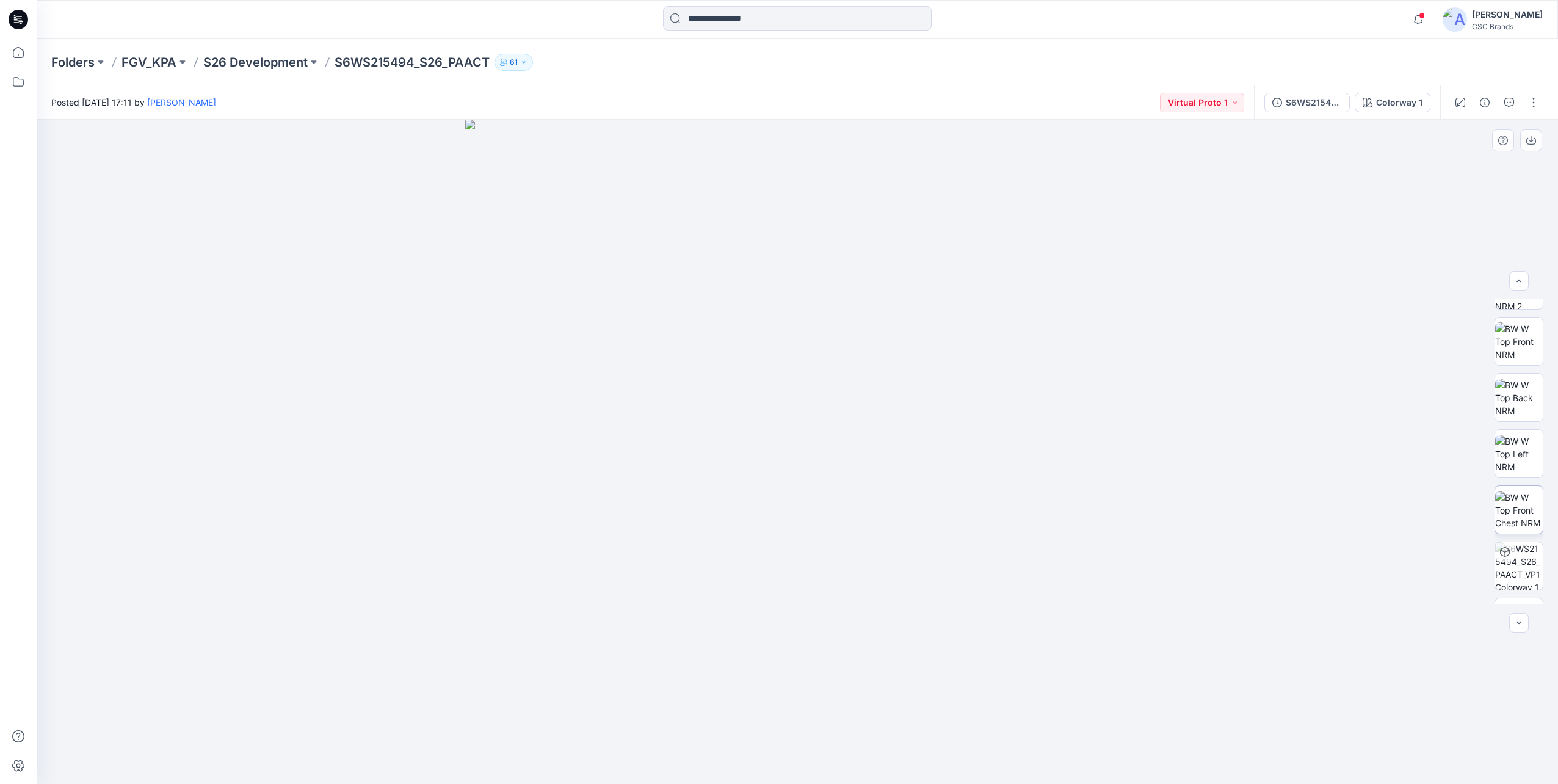
scroll to position [132, 0]
click at [1522, 417] on img at bounding box center [1519, 417] width 47 height 39
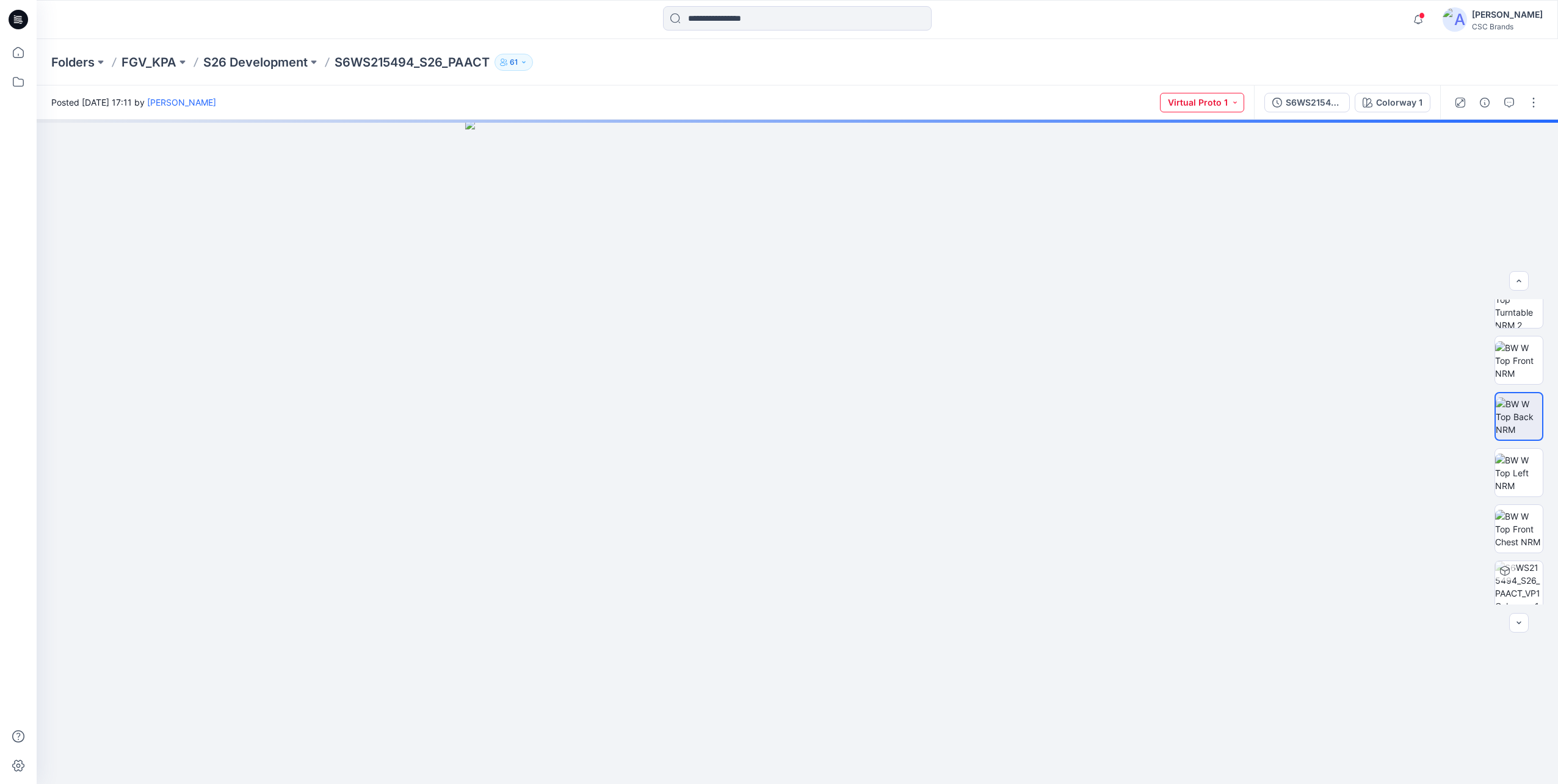
click at [1238, 102] on button "Virtual Proto 1" at bounding box center [1202, 102] width 84 height 19
click at [1192, 194] on p "F/A Virtual" at bounding box center [1181, 194] width 41 height 16
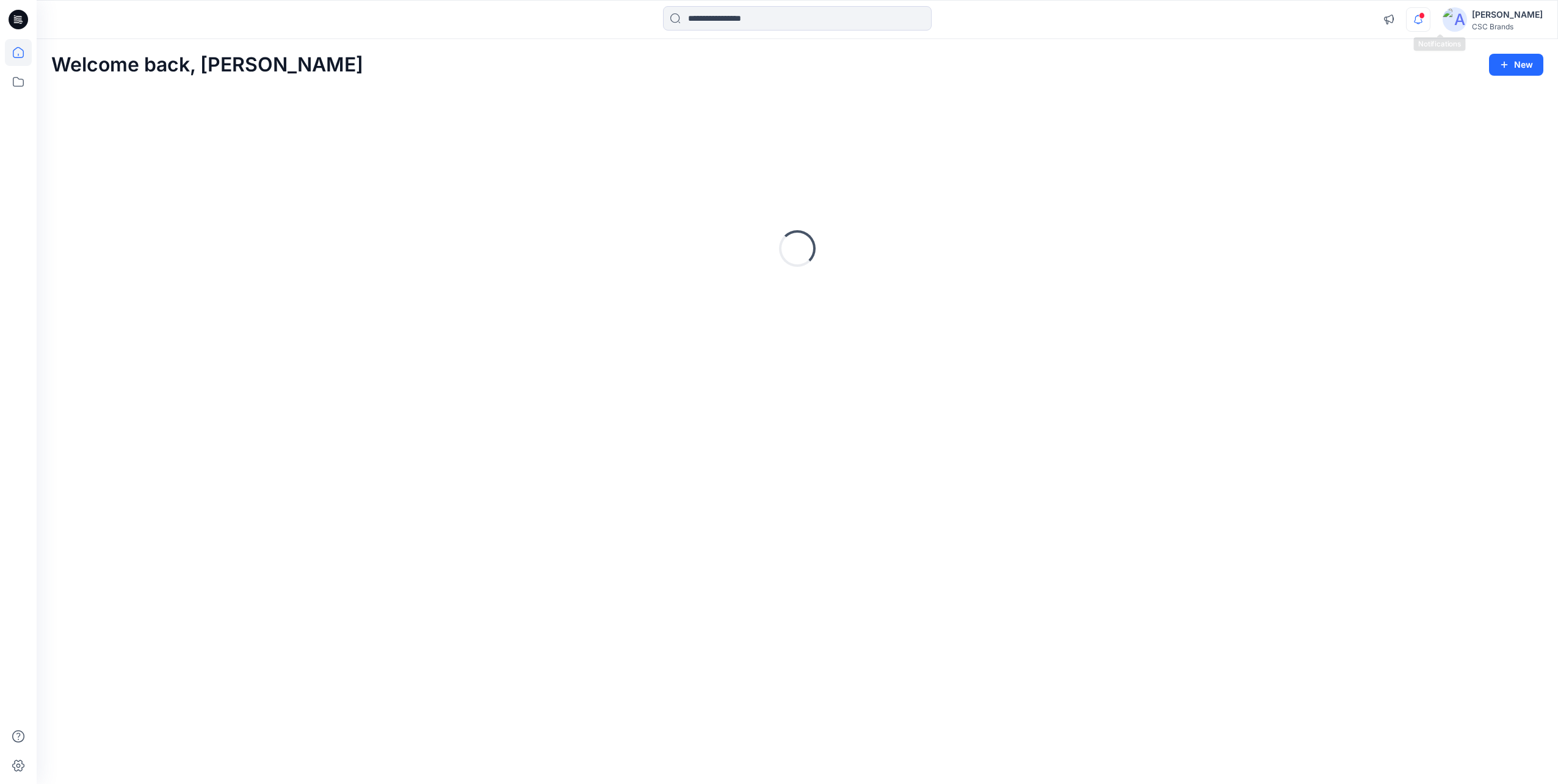
click at [1430, 14] on icon "button" at bounding box center [1418, 19] width 23 height 24
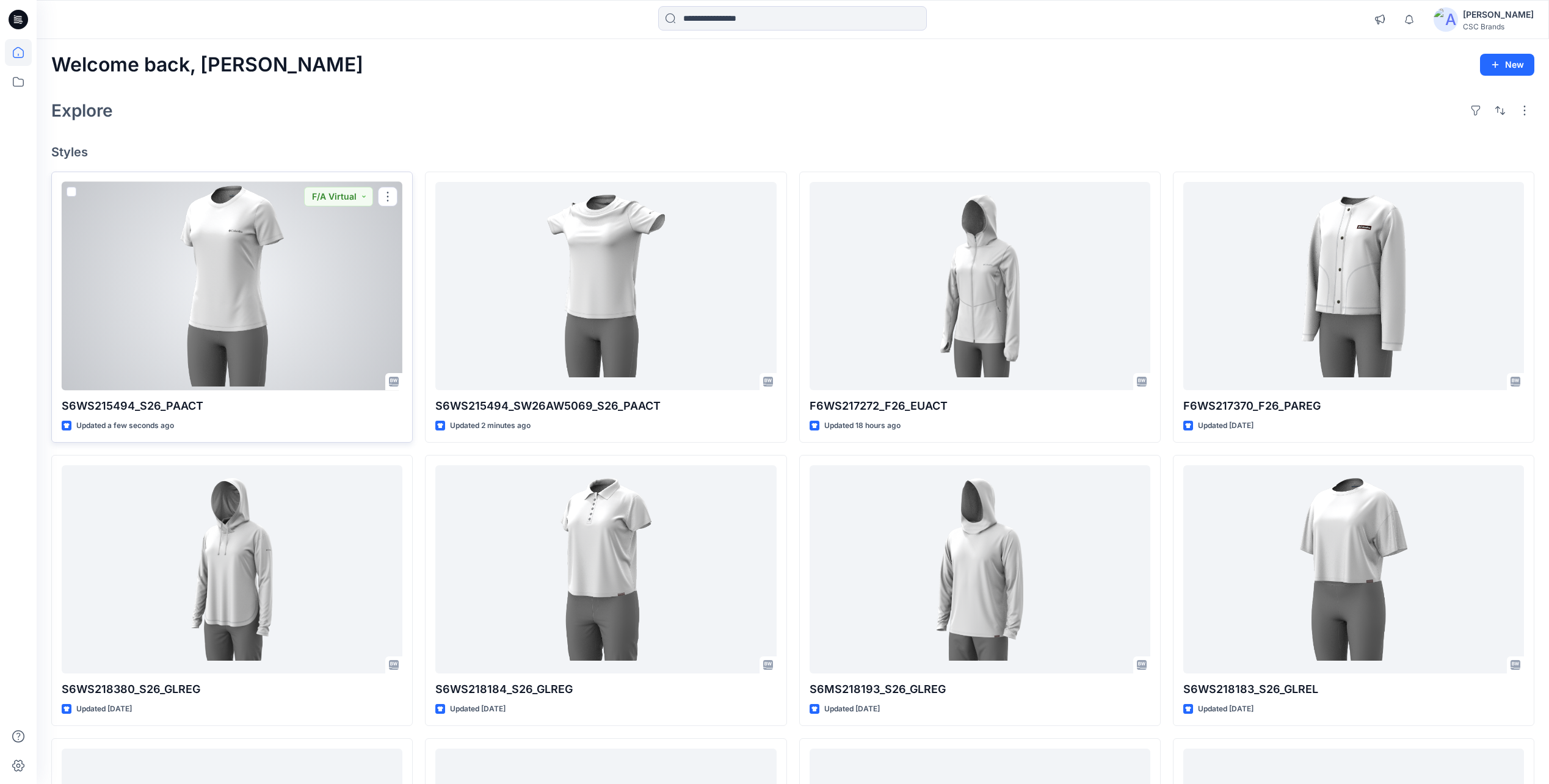
click at [347, 288] on div at bounding box center [232, 285] width 341 height 208
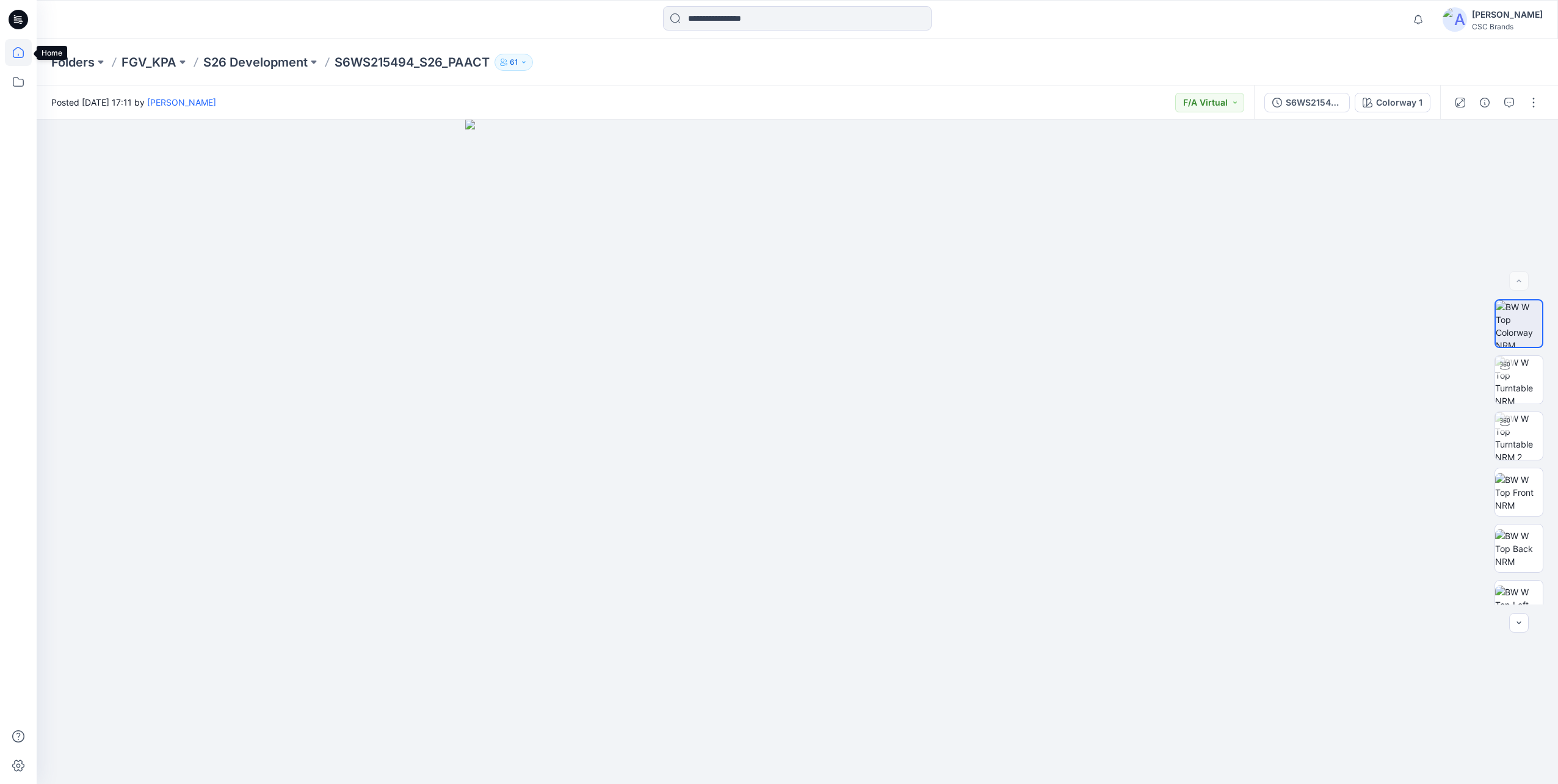
click at [24, 55] on icon at bounding box center [18, 52] width 27 height 27
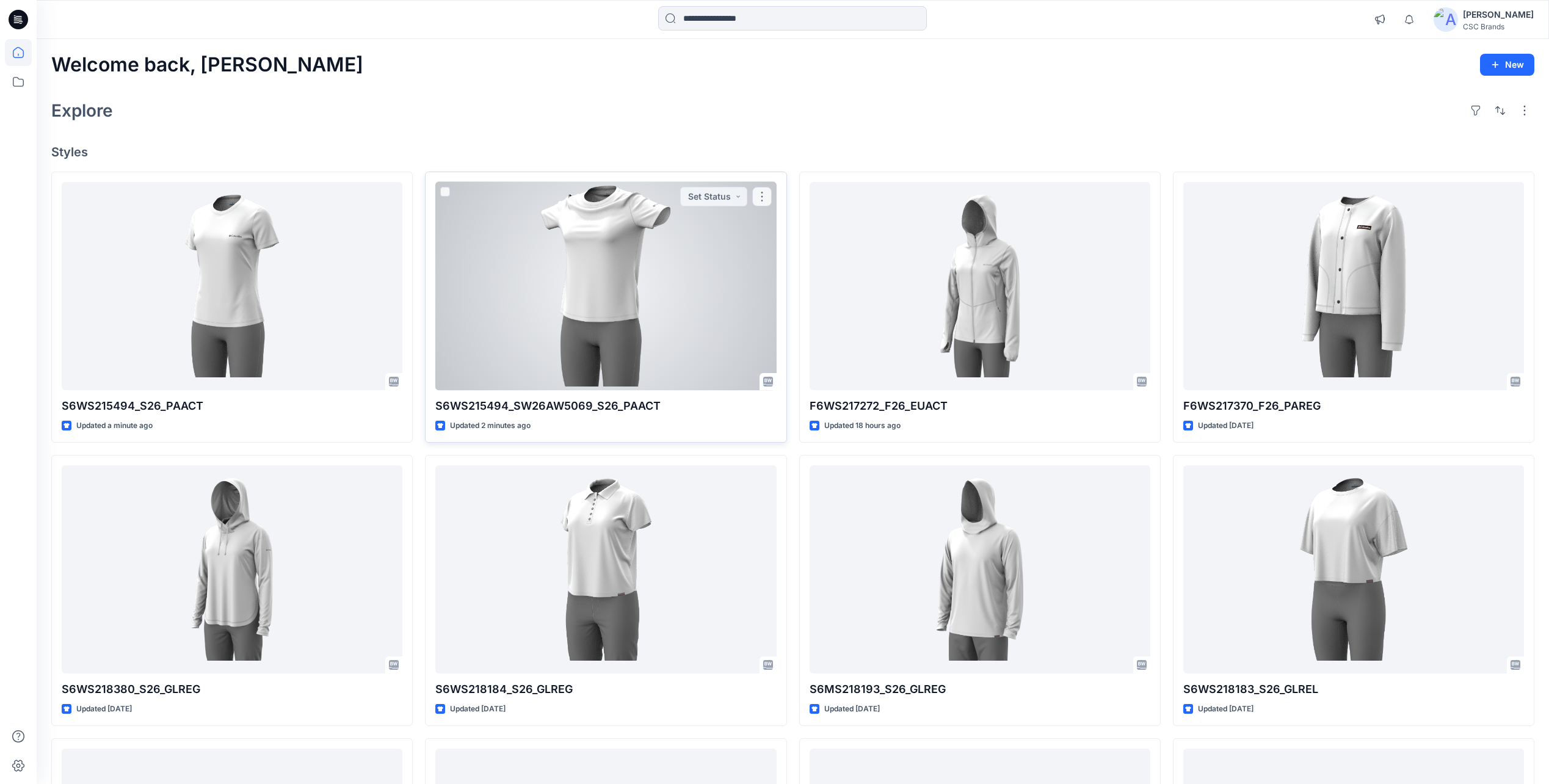
click at [555, 265] on div at bounding box center [606, 285] width 341 height 208
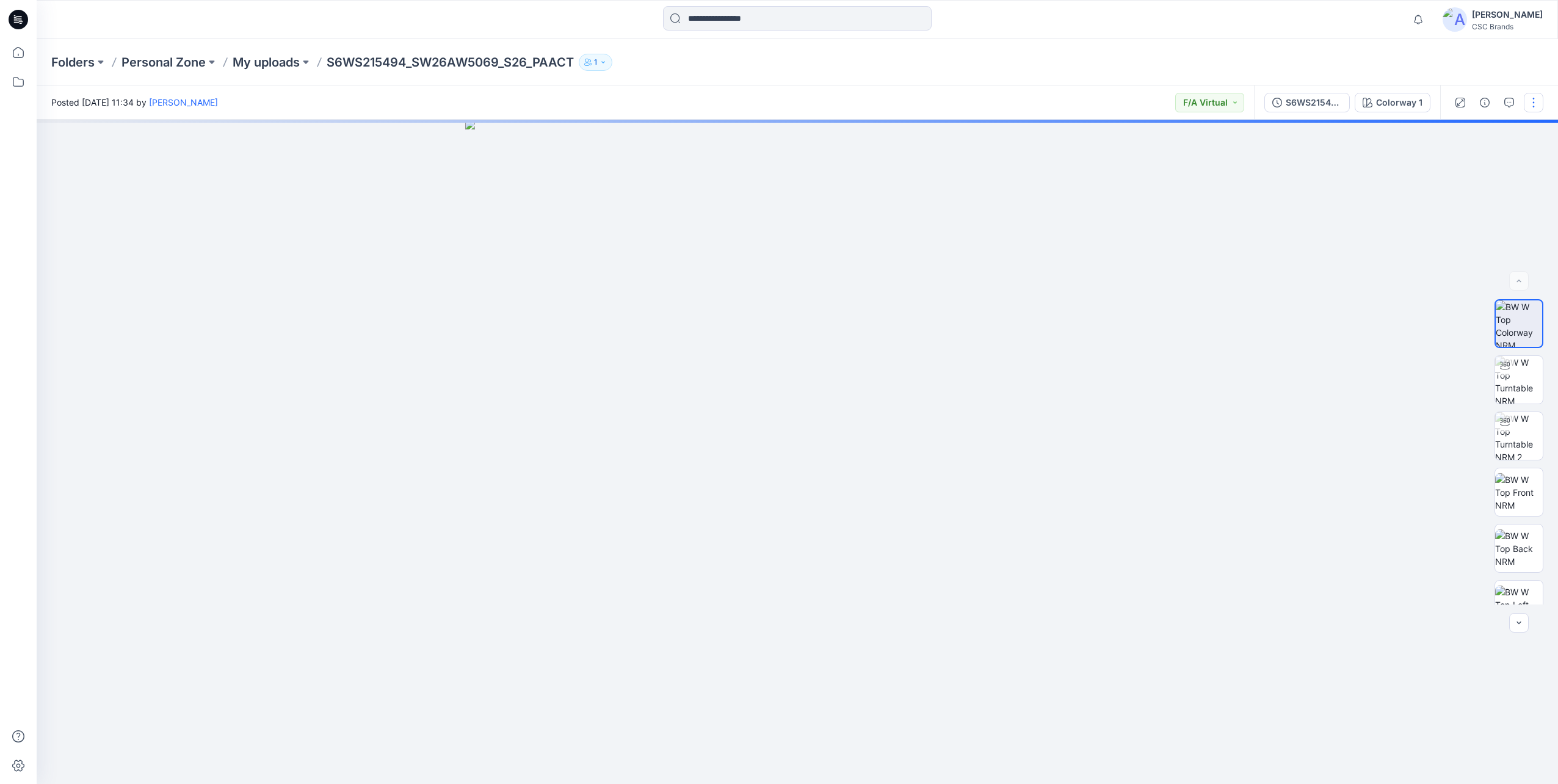
click at [1531, 106] on button "button" at bounding box center [1534, 102] width 19 height 19
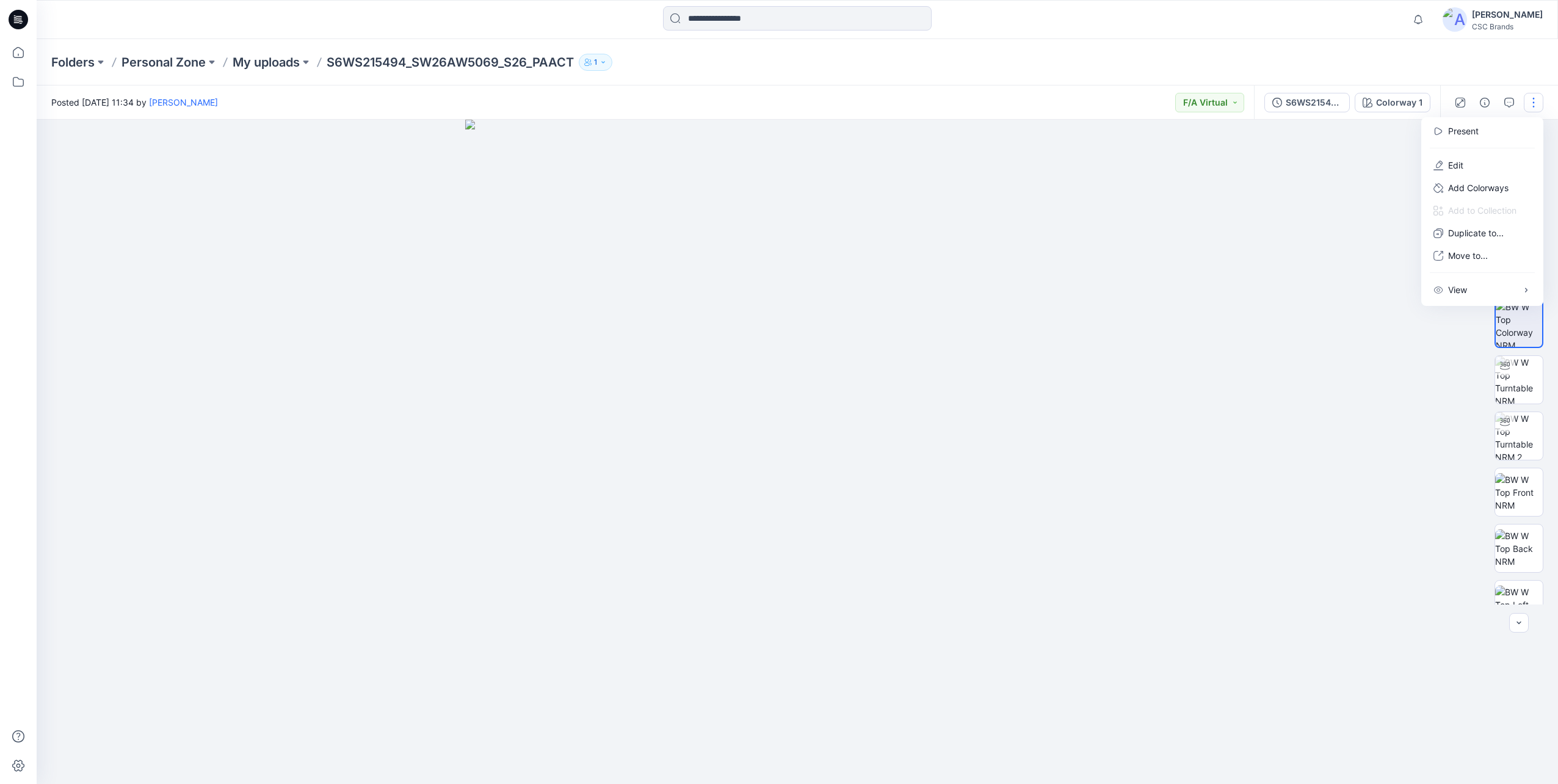
drag, startPoint x: 1539, startPoint y: 690, endPoint x: 1535, endPoint y: 665, distance: 25.3
click at [1539, 690] on div at bounding box center [798, 452] width 1522 height 664
click at [1519, 630] on button "button" at bounding box center [1519, 622] width 19 height 19
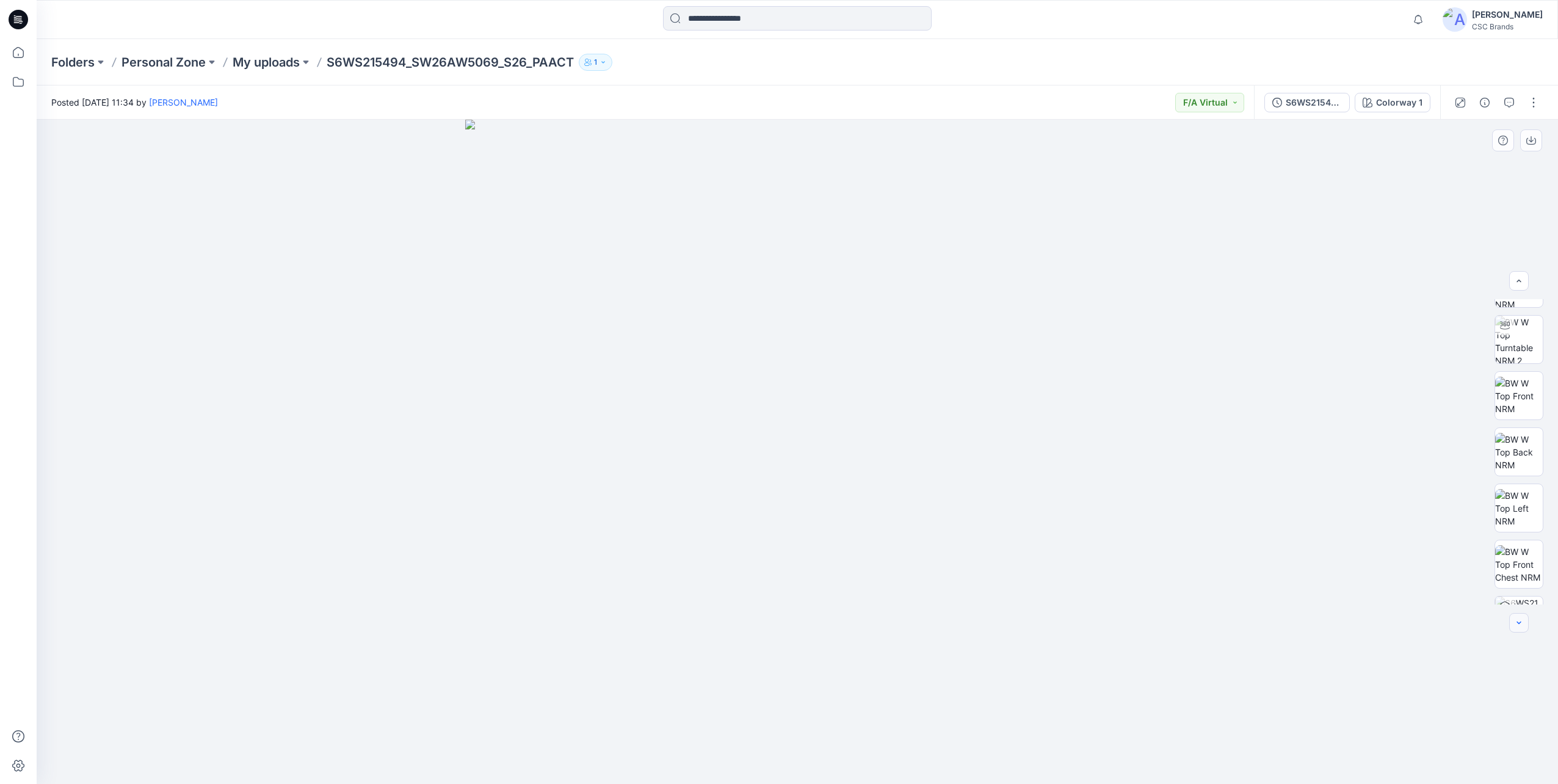
click at [1519, 630] on button "button" at bounding box center [1519, 622] width 19 height 19
click at [1519, 630] on div at bounding box center [1519, 622] width 19 height 19
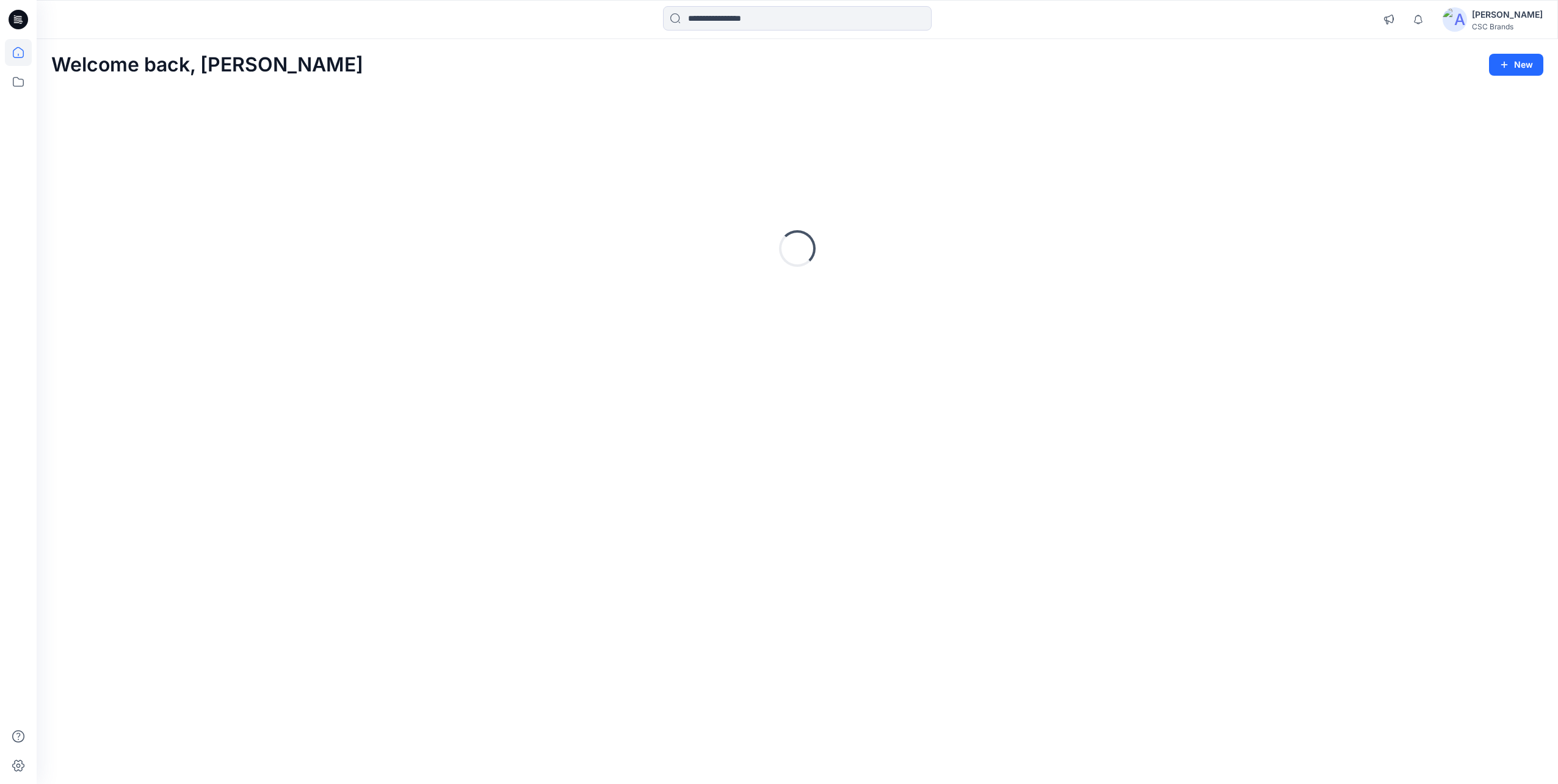
click at [606, 161] on div "Loading..." at bounding box center [797, 248] width 1492 height 306
click at [22, 27] on icon at bounding box center [18, 19] width 19 height 19
click at [21, 55] on icon at bounding box center [18, 52] width 27 height 27
drag, startPoint x: 252, startPoint y: 69, endPoint x: 39, endPoint y: 84, distance: 213.5
click at [39, 84] on div "Welcome back, Mijan New Loading..." at bounding box center [798, 412] width 1522 height 745
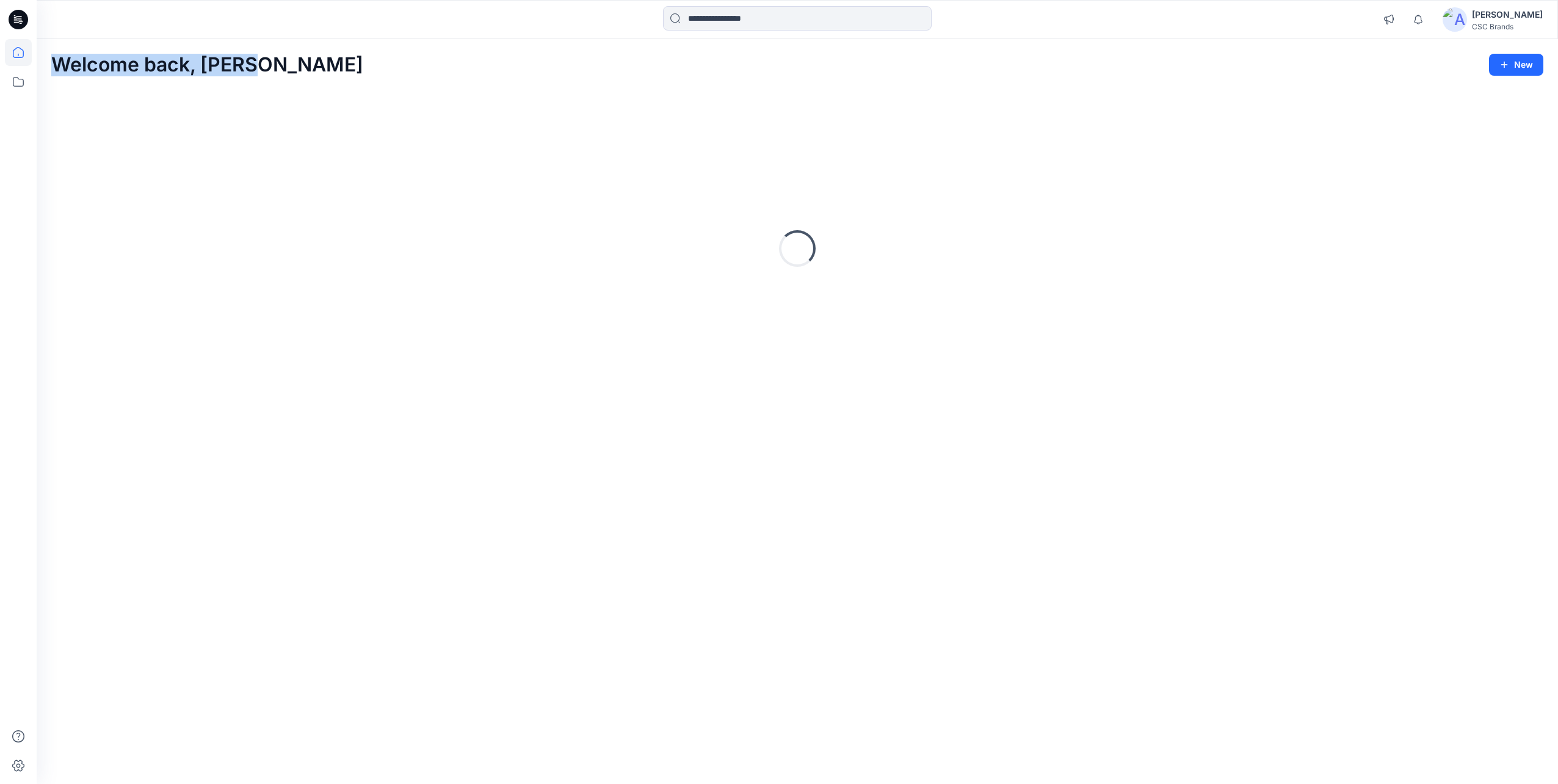
click at [256, 64] on div "Welcome back, Mijan New" at bounding box center [797, 65] width 1492 height 23
click at [248, 64] on h2 "Welcome back, [PERSON_NAME]" at bounding box center [208, 65] width 312 height 23
drag, startPoint x: 249, startPoint y: 68, endPoint x: 179, endPoint y: 67, distance: 70.0
click at [179, 67] on h2 "Welcome back, [PERSON_NAME]" at bounding box center [208, 65] width 312 height 23
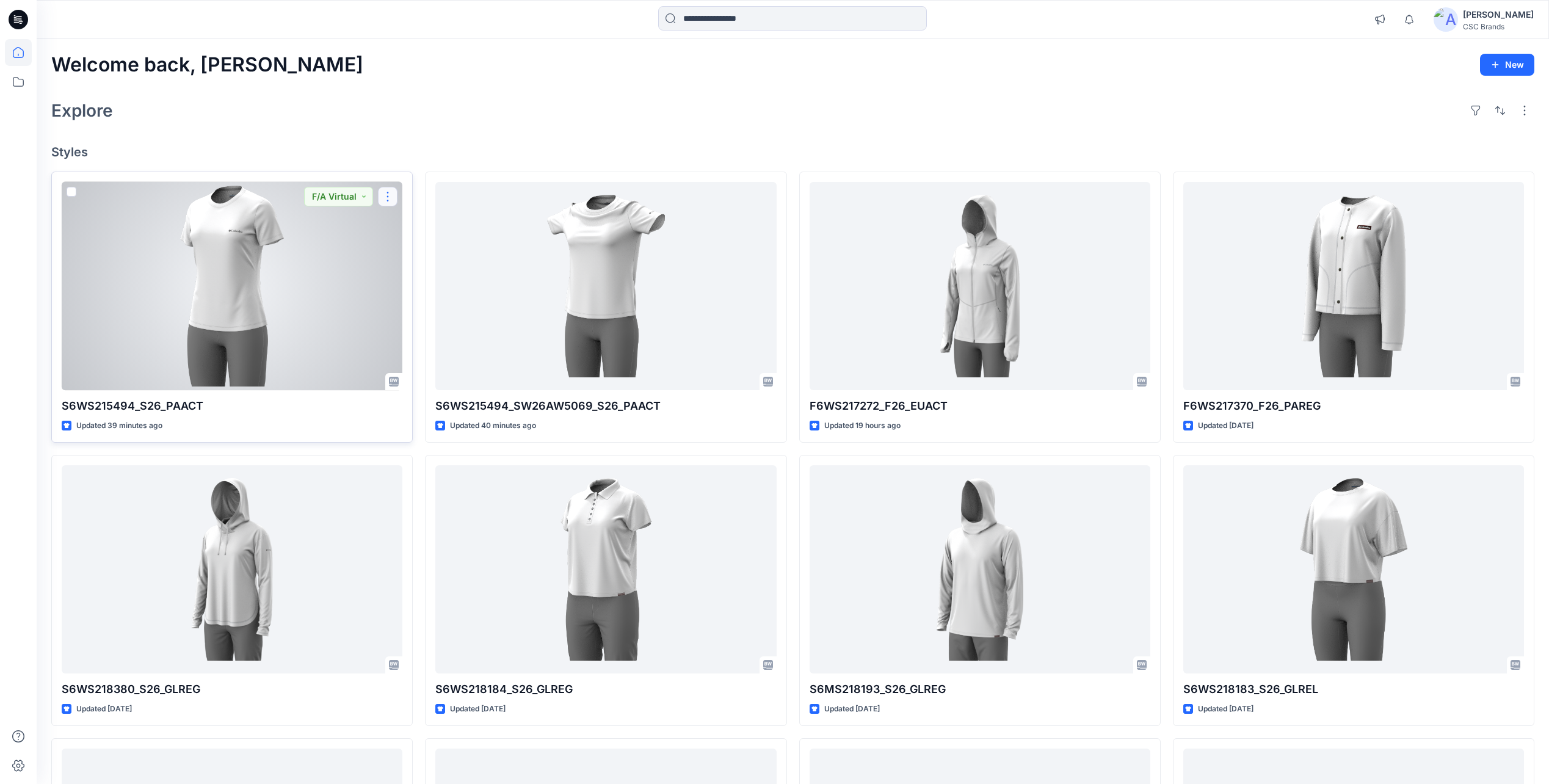
click at [390, 194] on button "button" at bounding box center [388, 196] width 19 height 19
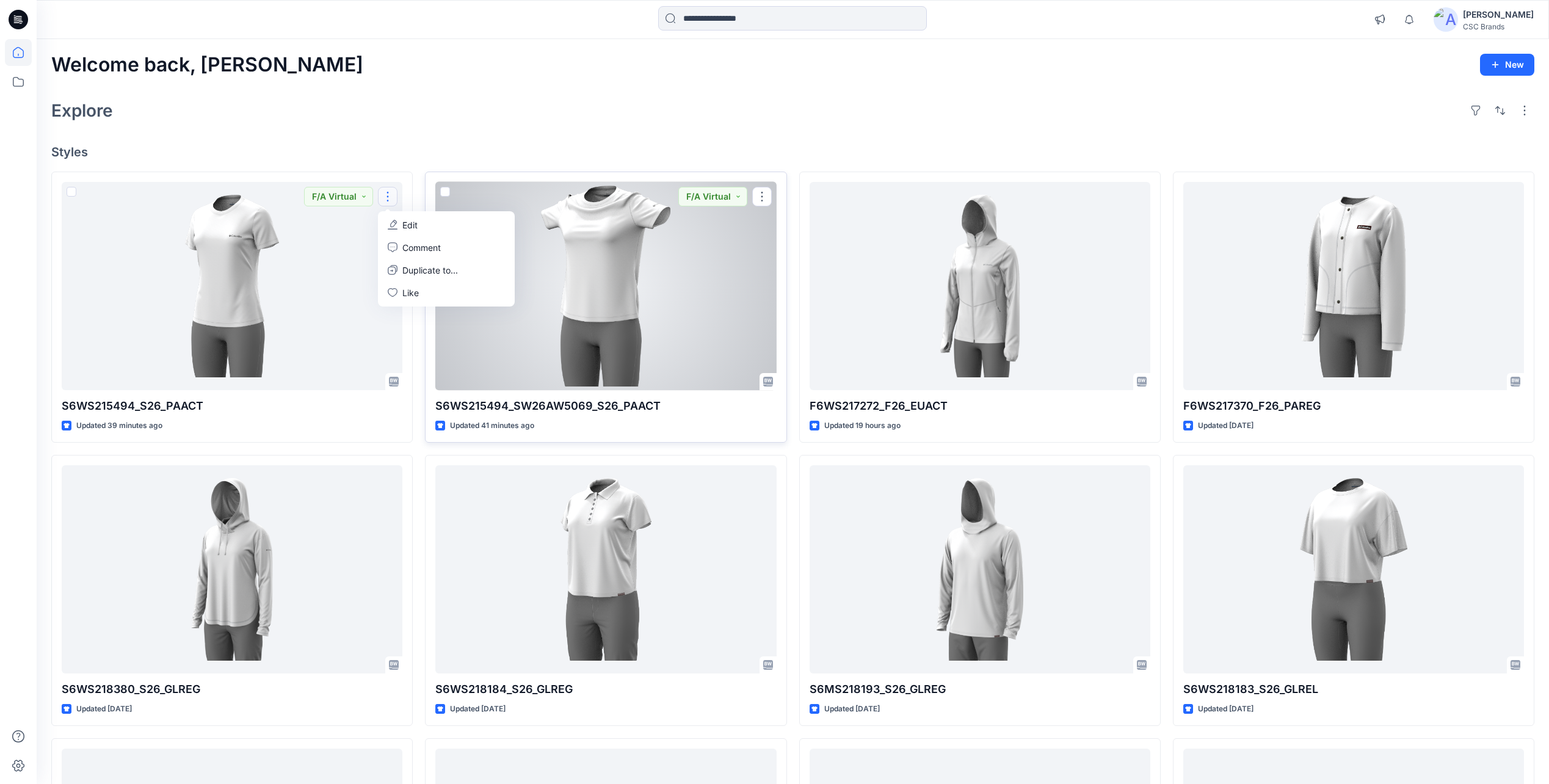
click at [549, 359] on div at bounding box center [606, 285] width 341 height 208
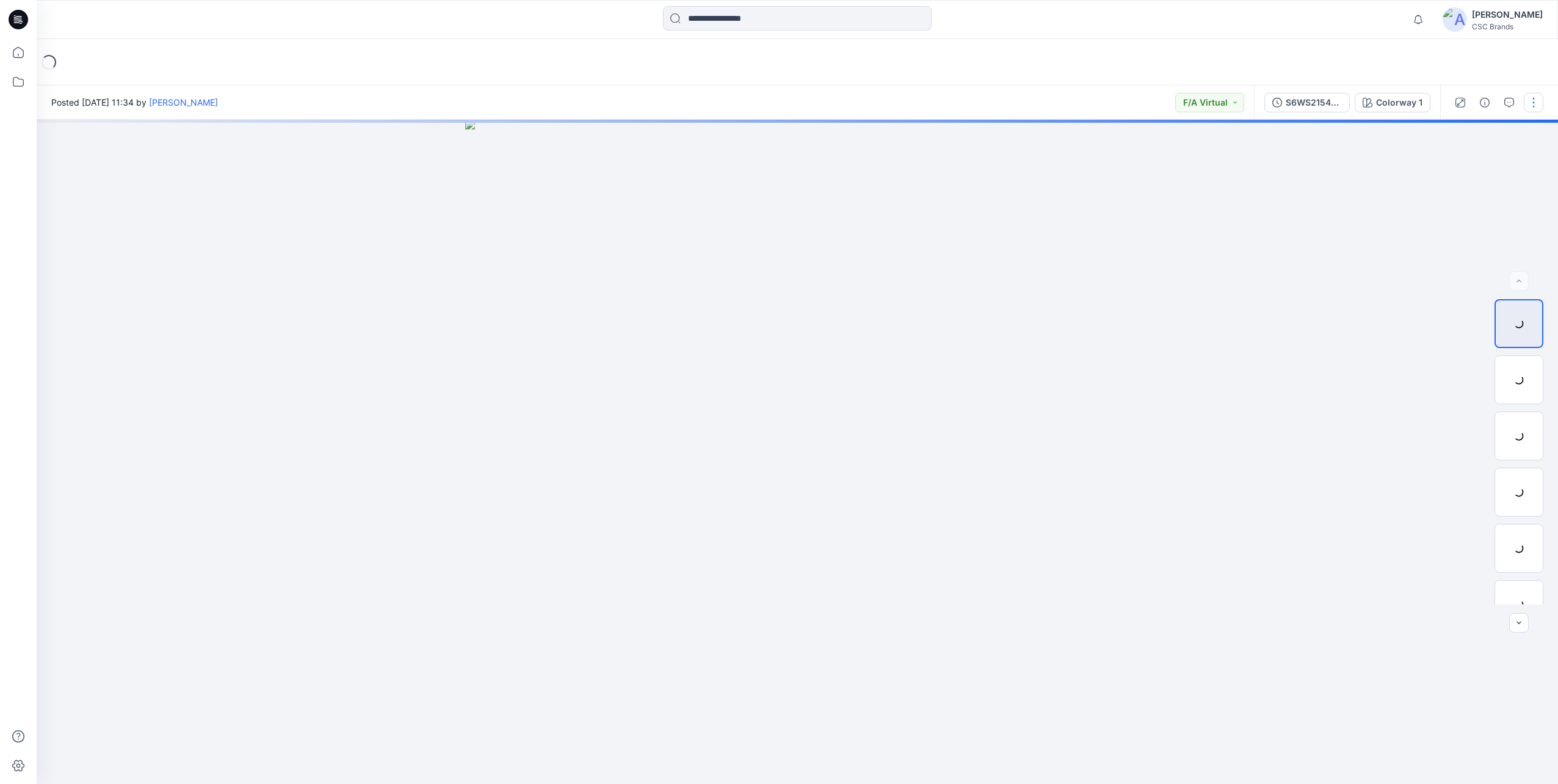
click at [1539, 106] on button "button" at bounding box center [1534, 102] width 19 height 19
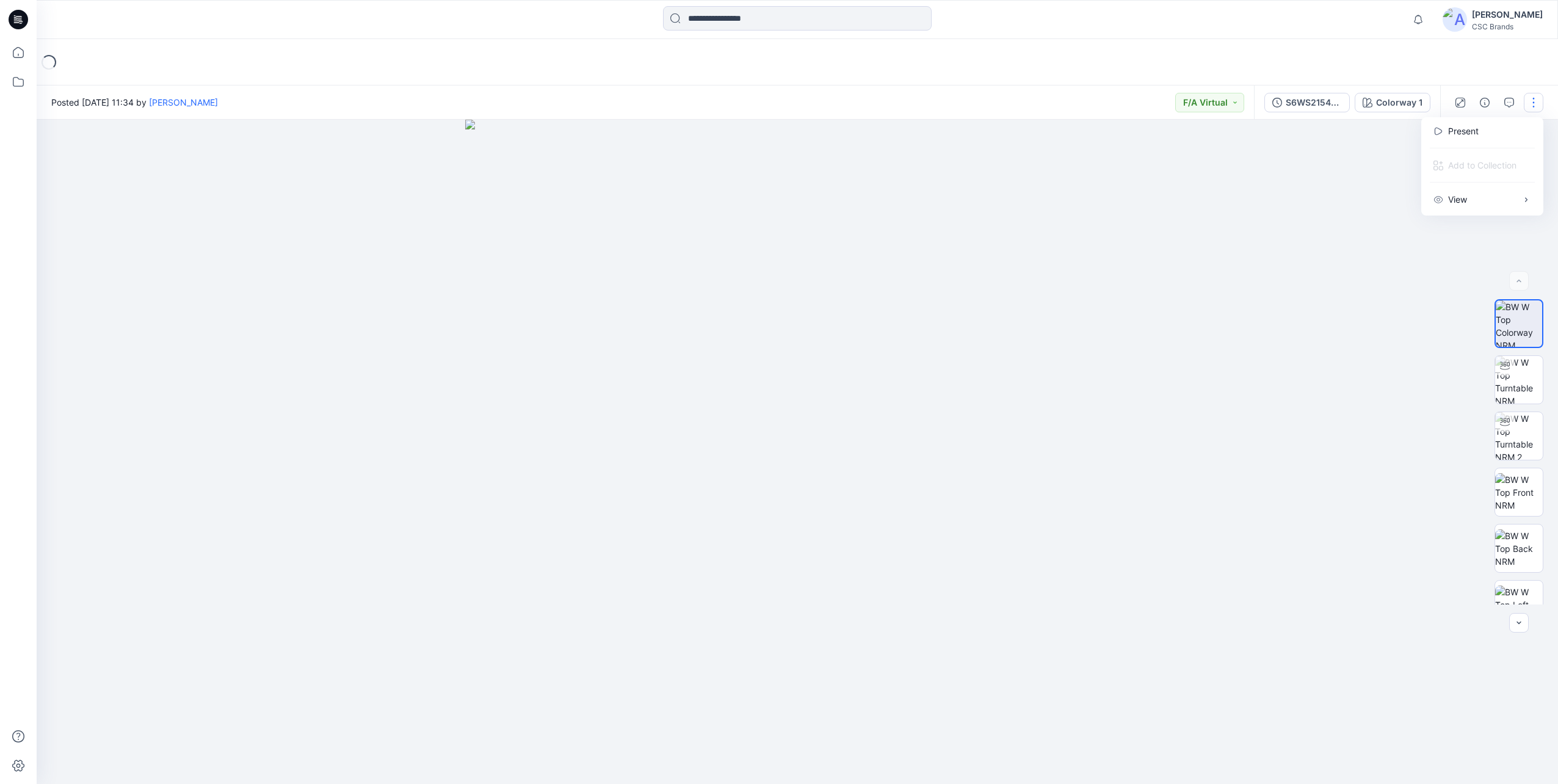
click at [986, 300] on img at bounding box center [797, 452] width 664 height 664
click at [1542, 105] on button "button" at bounding box center [1534, 102] width 19 height 19
click at [1306, 198] on div at bounding box center [798, 452] width 1522 height 664
click at [1535, 101] on button "button" at bounding box center [1534, 102] width 19 height 19
click at [12, 47] on icon at bounding box center [18, 52] width 27 height 27
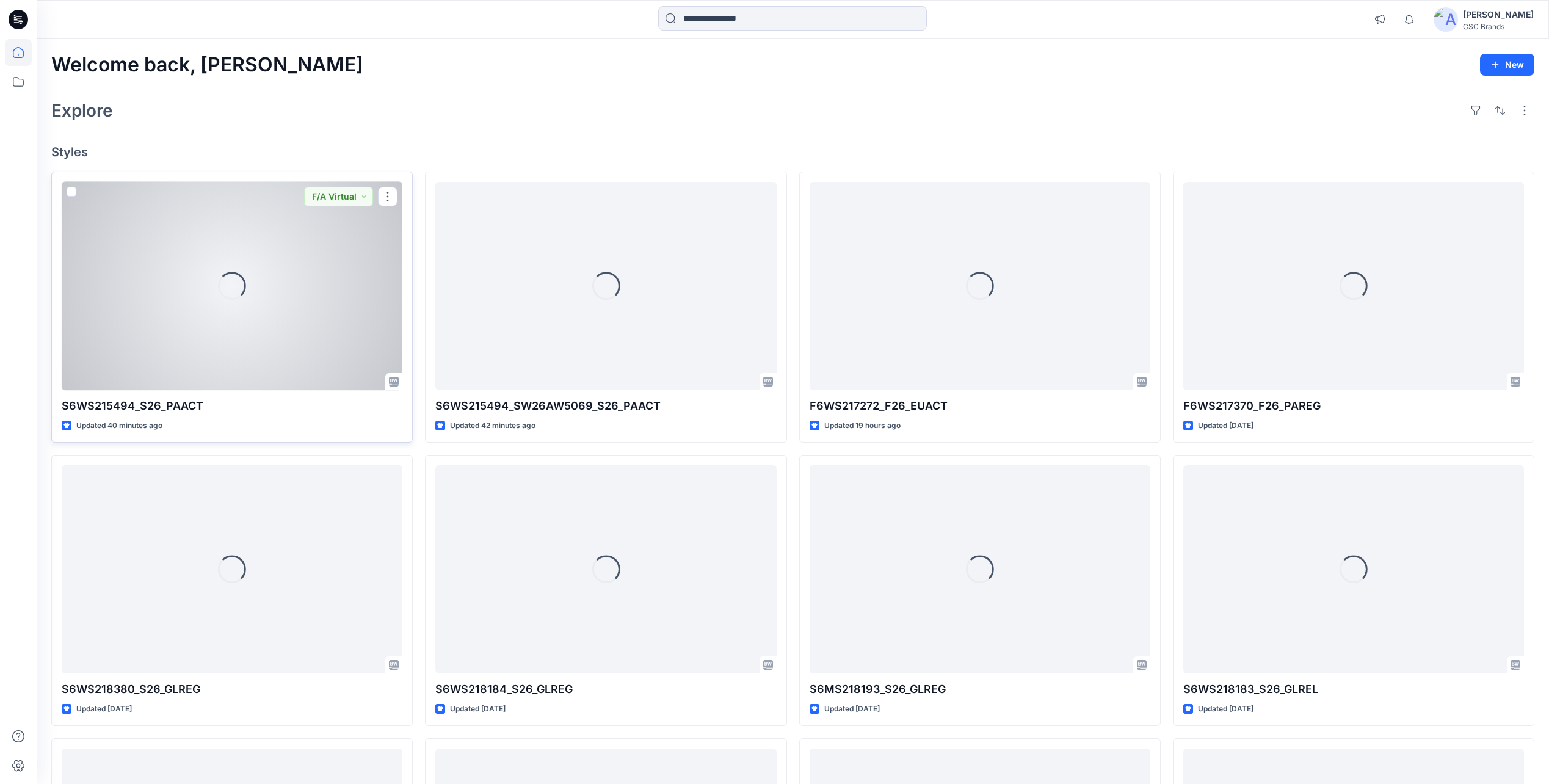
click at [210, 343] on div "Loading..." at bounding box center [232, 285] width 341 height 208
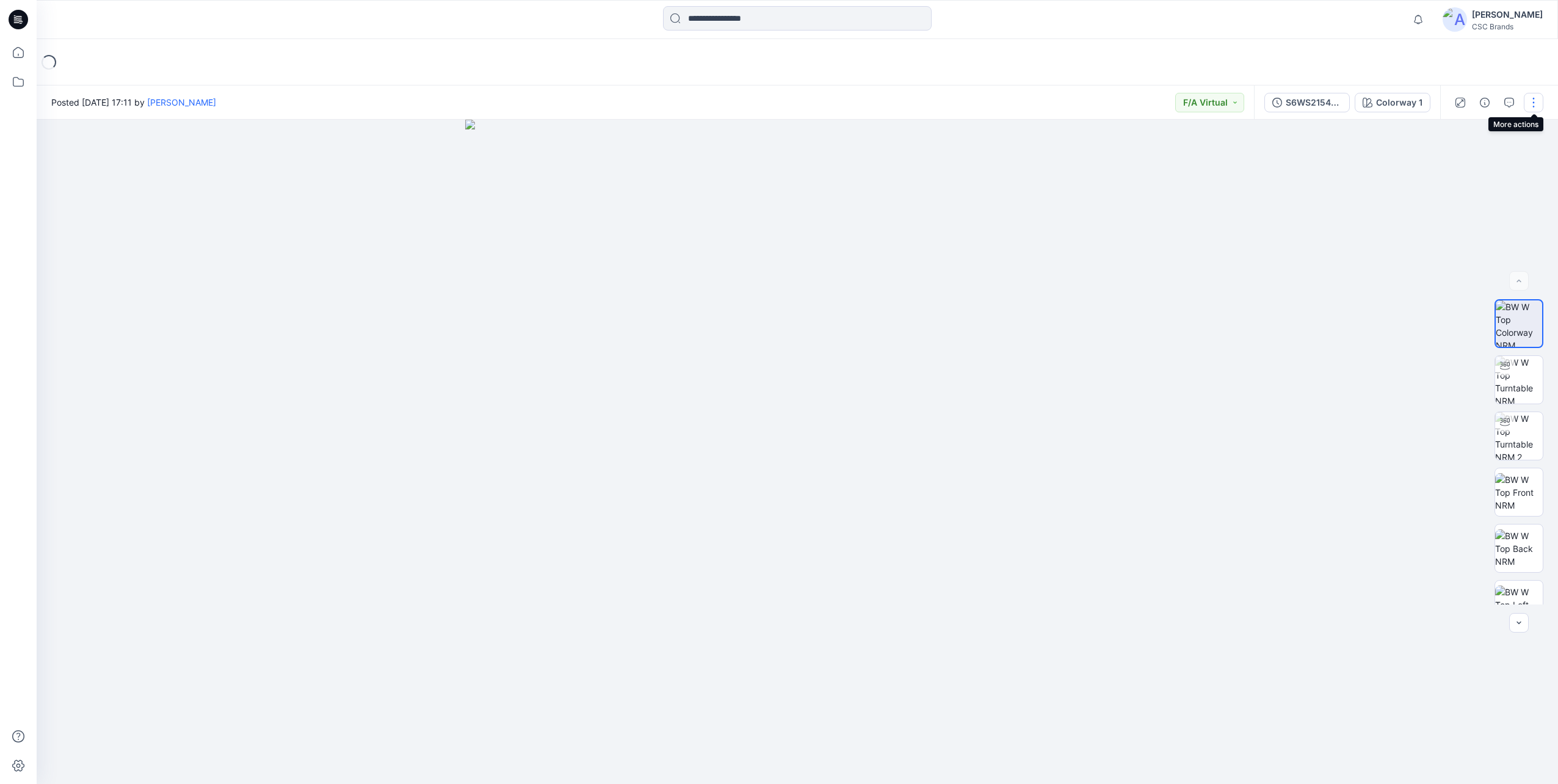
click at [1536, 100] on button "button" at bounding box center [1534, 102] width 19 height 19
click at [1297, 105] on div "S6WS215494_S26_PAACT_VP1" at bounding box center [1314, 102] width 56 height 14
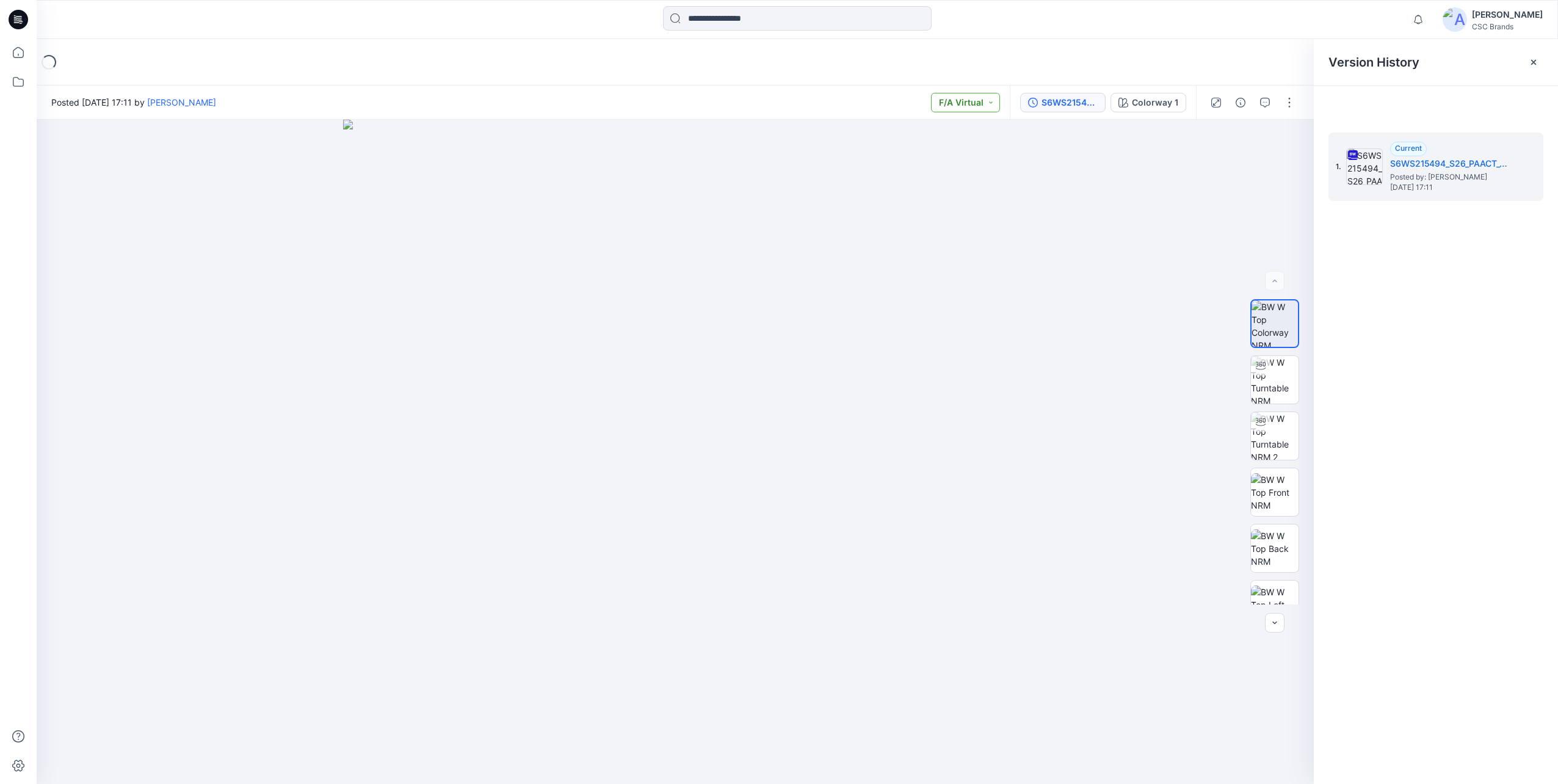
click at [982, 102] on button "F/A Virtual" at bounding box center [966, 102] width 69 height 19
click at [943, 168] on span "Virtual Proto 1" at bounding box center [943, 159] width 55 height 17
click at [19, 85] on icon at bounding box center [18, 81] width 27 height 27
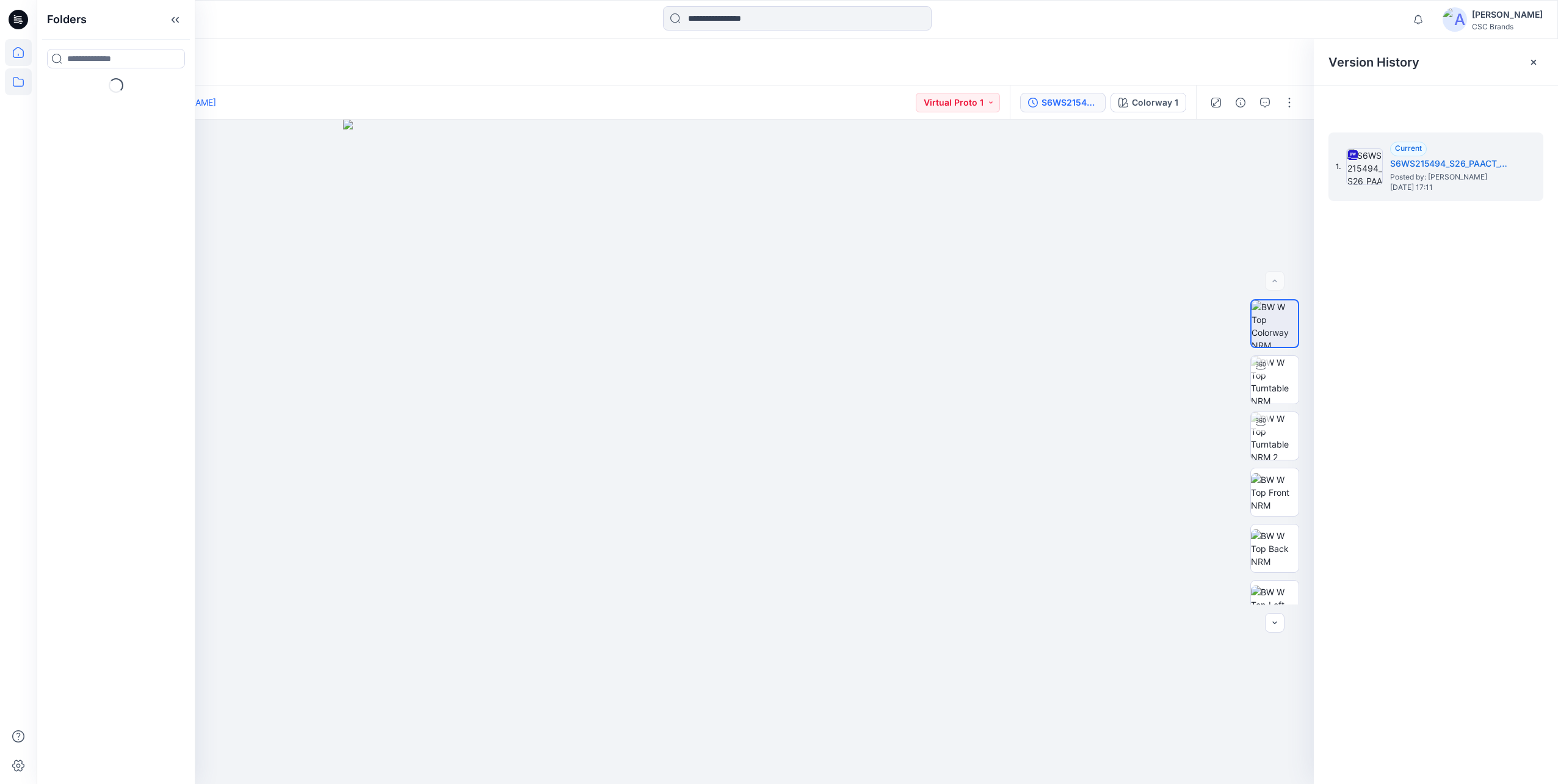
click at [17, 49] on icon at bounding box center [18, 52] width 27 height 27
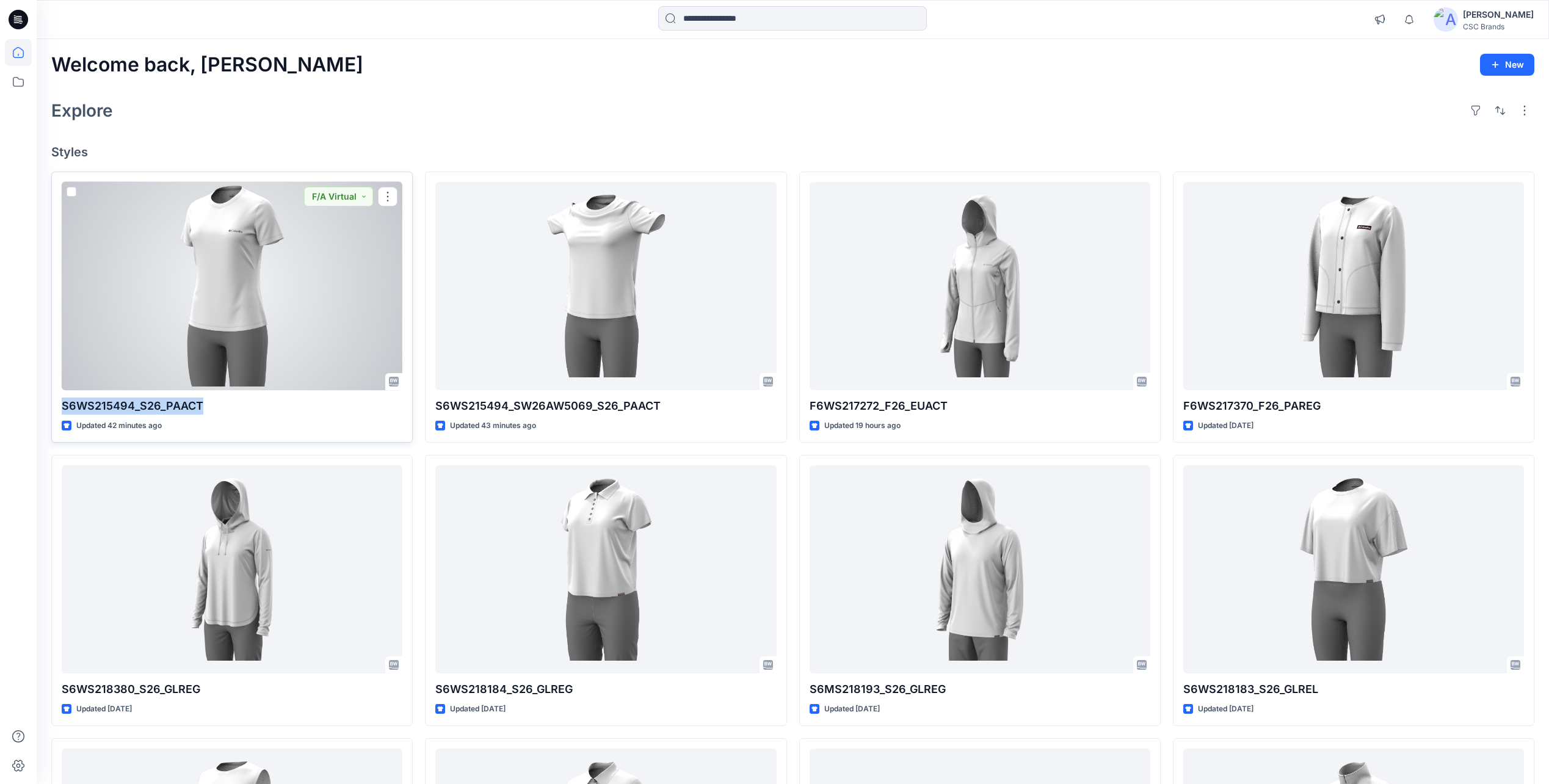
drag, startPoint x: 62, startPoint y: 404, endPoint x: 205, endPoint y: 409, distance: 143.1
click at [205, 409] on p "S6WS215494_S26_PAACT" at bounding box center [232, 405] width 341 height 17
drag, startPoint x: 205, startPoint y: 409, endPoint x: 192, endPoint y: 403, distance: 14.3
copy p "S6WS215494_S26_PAACT"
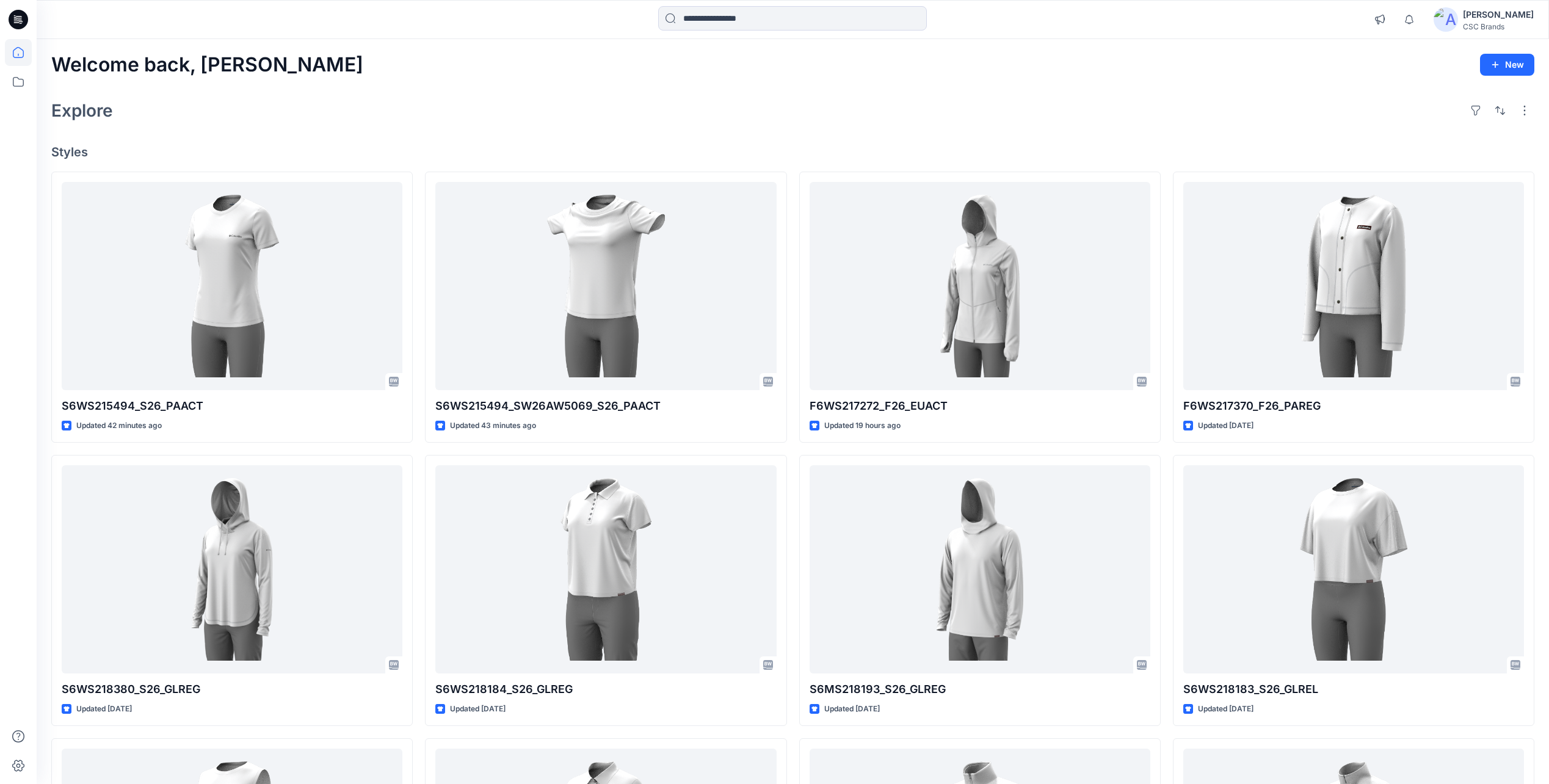
click at [767, 34] on div "Notifications Your style S6WS215494_SW26AW5069_S26_PAACT is ready 37 minutes ag…" at bounding box center [793, 19] width 1512 height 39
click at [769, 23] on input at bounding box center [792, 18] width 269 height 24
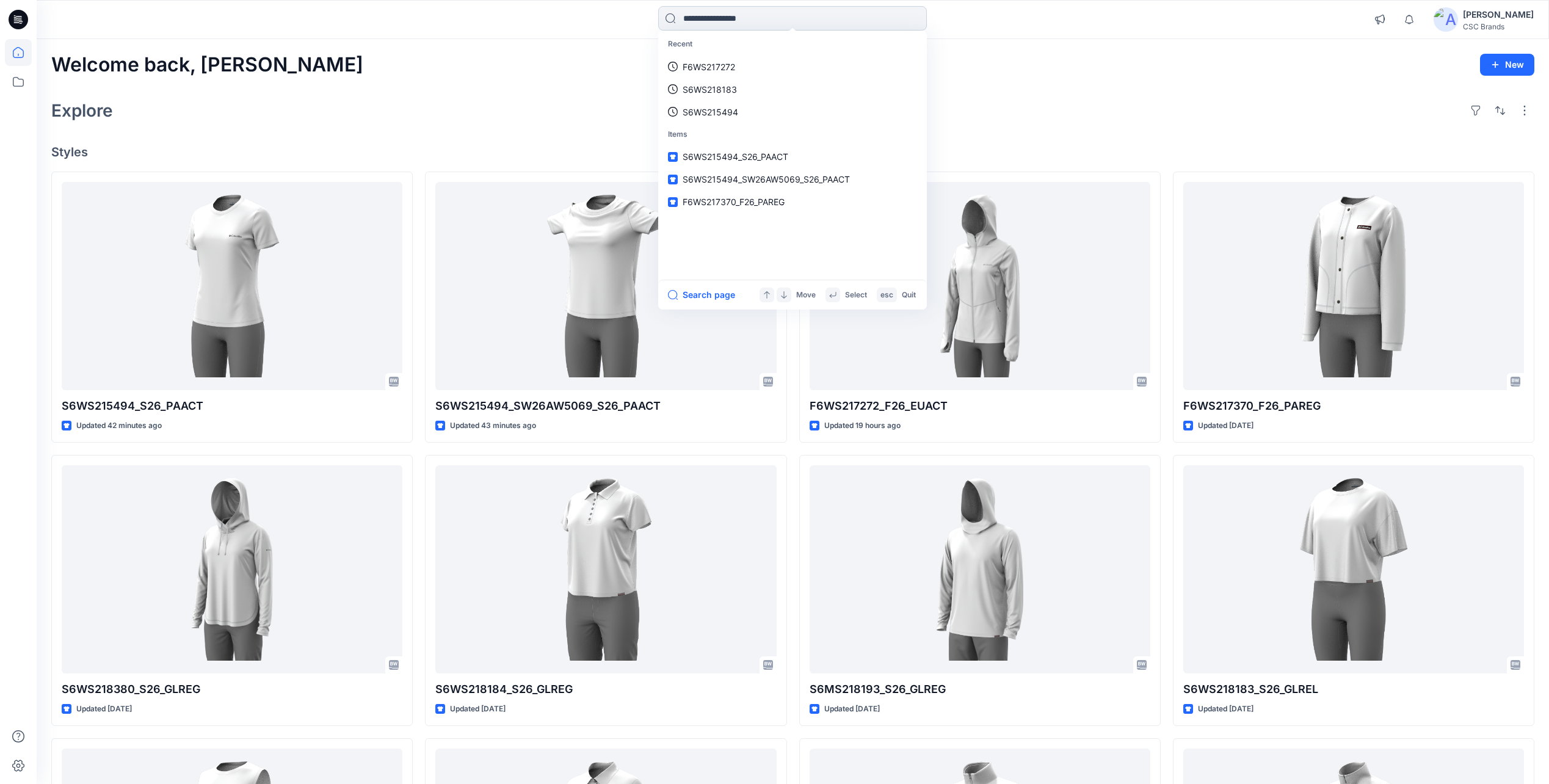
paste input "**********"
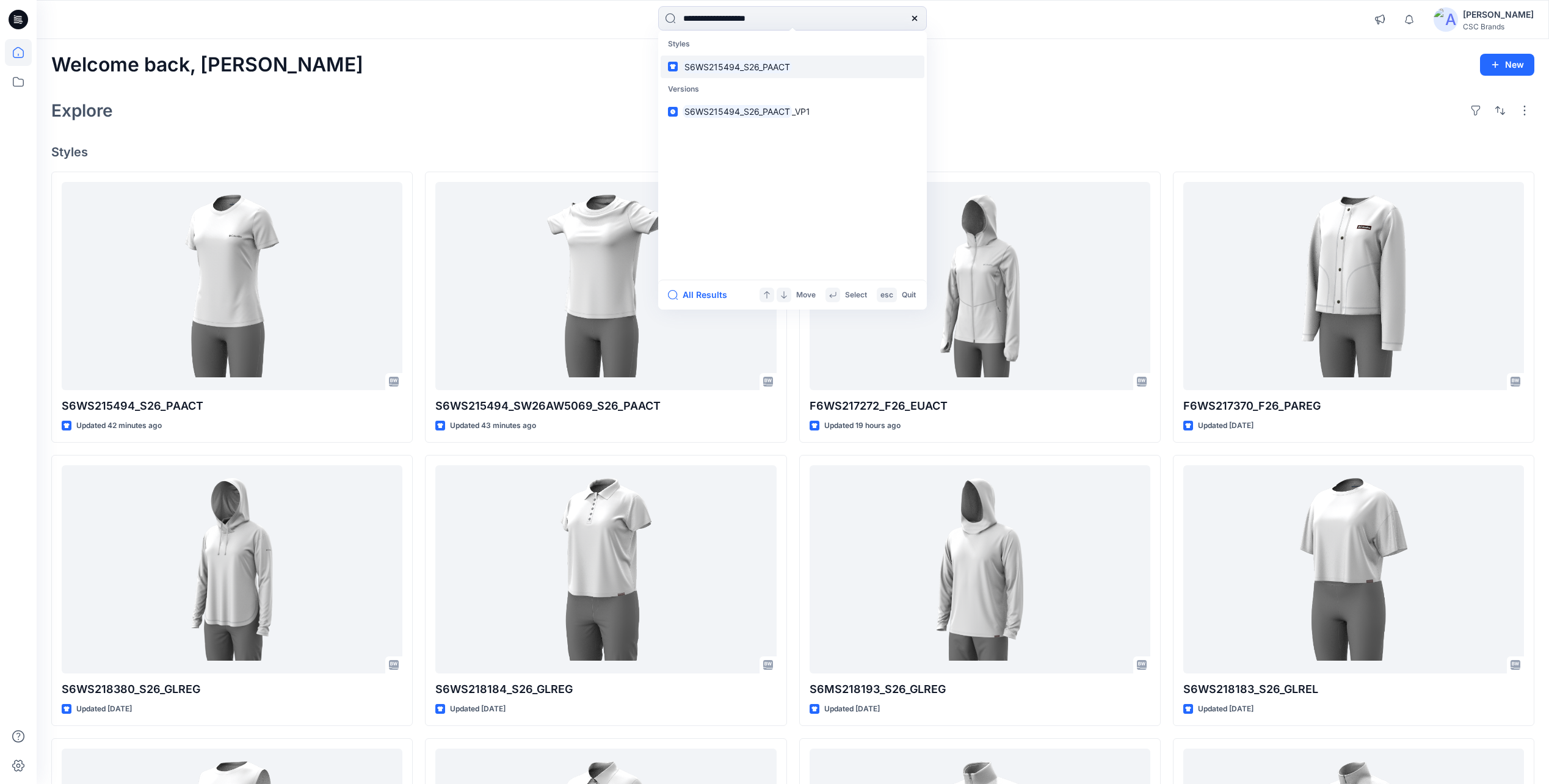
type input "**********"
click at [749, 67] on mark "S6WS215494_S26_PAACT" at bounding box center [738, 66] width 109 height 14
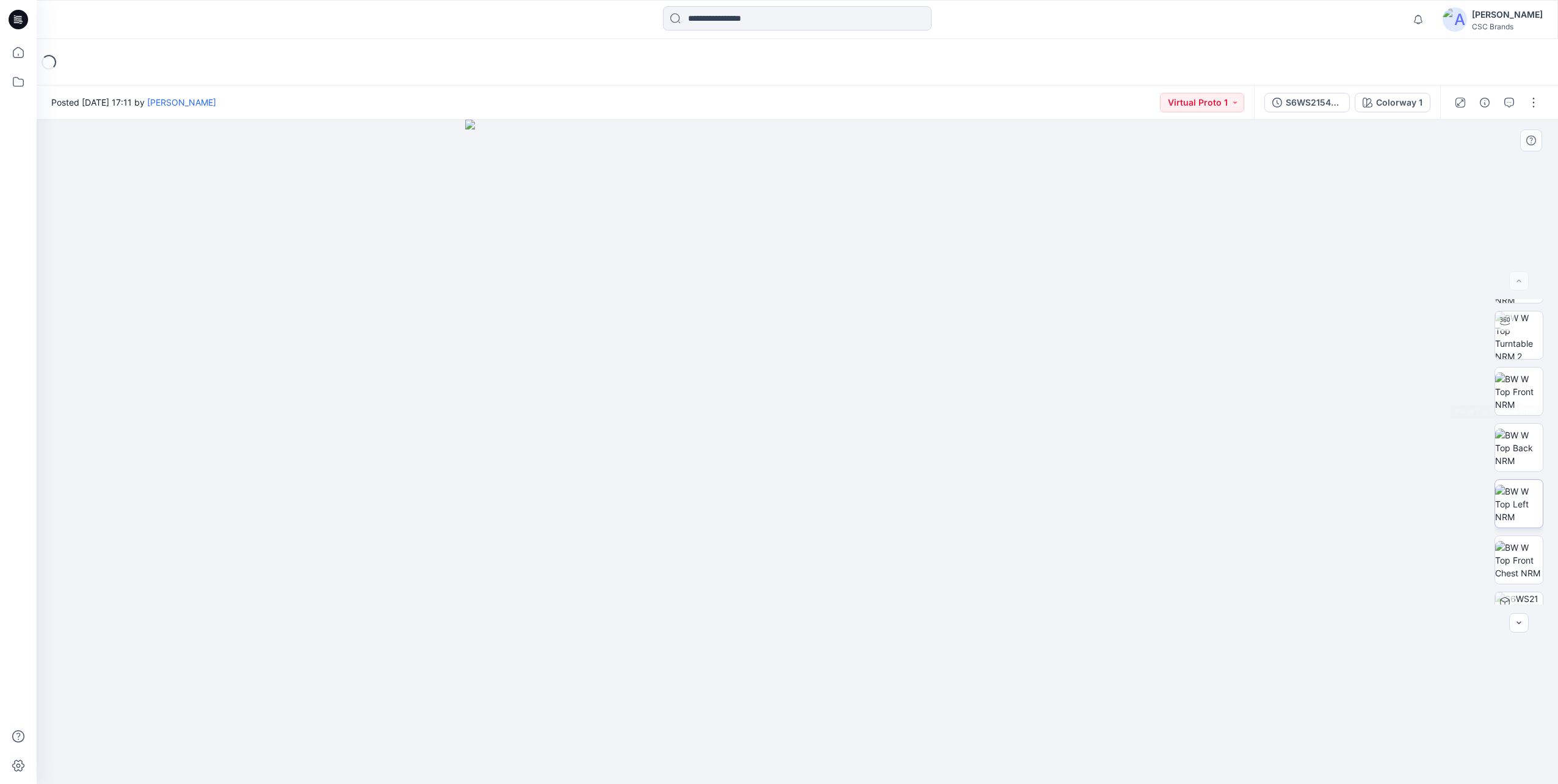
scroll to position [193, 0]
click at [1297, 103] on div "S6WS215494_S26_PAACT_VP1" at bounding box center [1314, 102] width 56 height 14
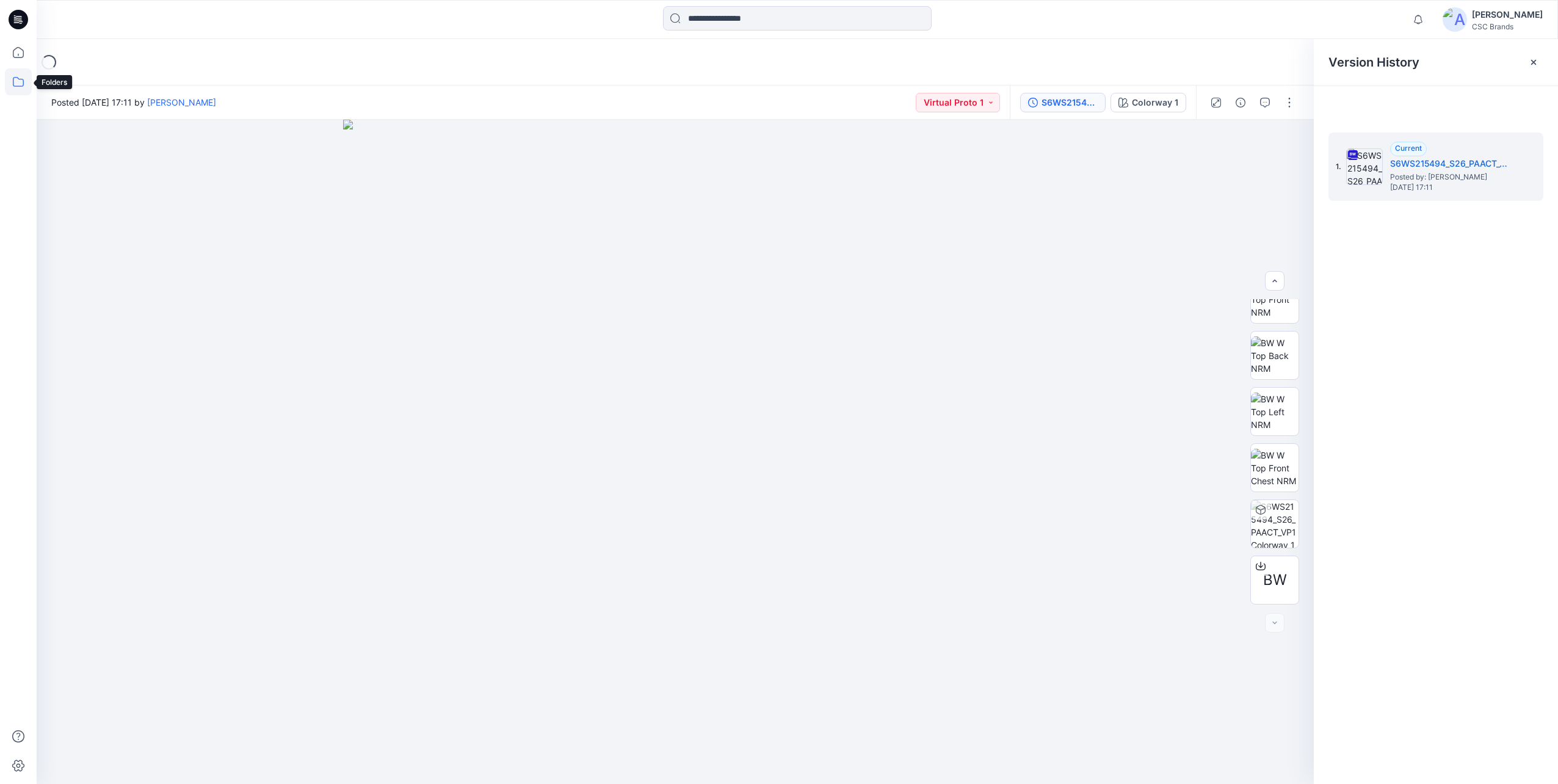
click at [17, 82] on icon at bounding box center [18, 81] width 27 height 27
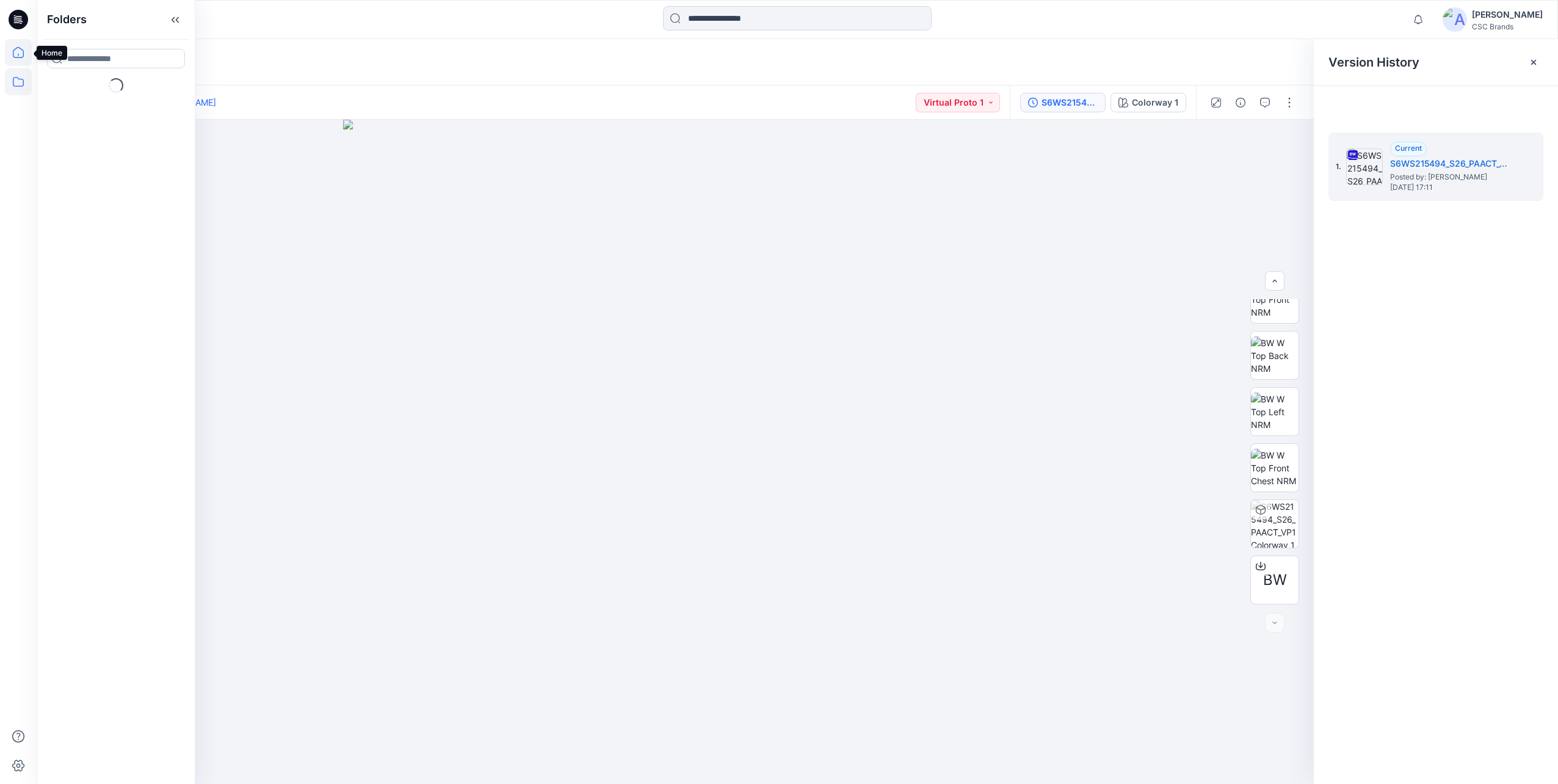
click at [6, 48] on icon at bounding box center [18, 52] width 27 height 27
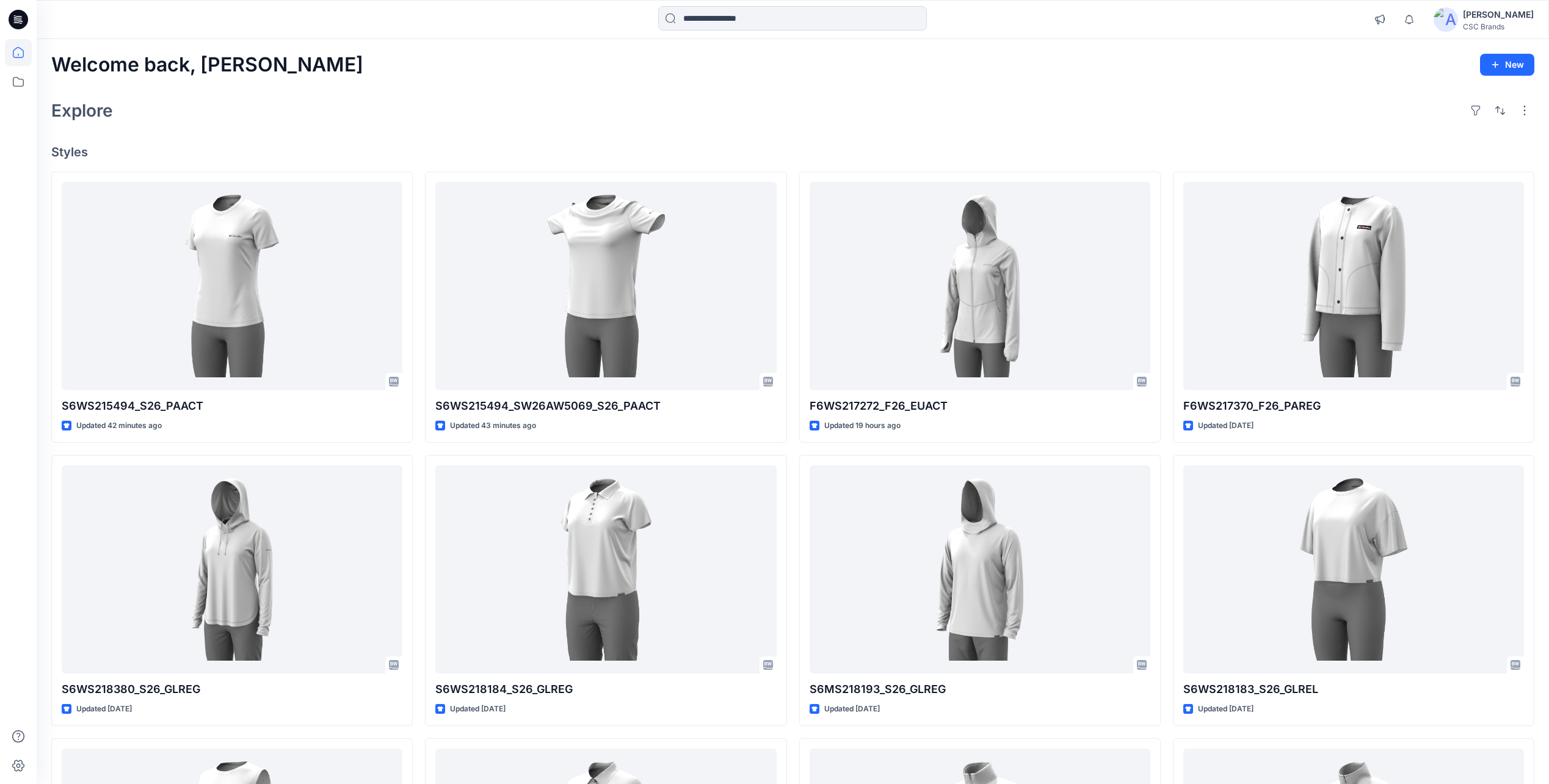
click at [576, 121] on div "Explore" at bounding box center [793, 110] width 1483 height 29
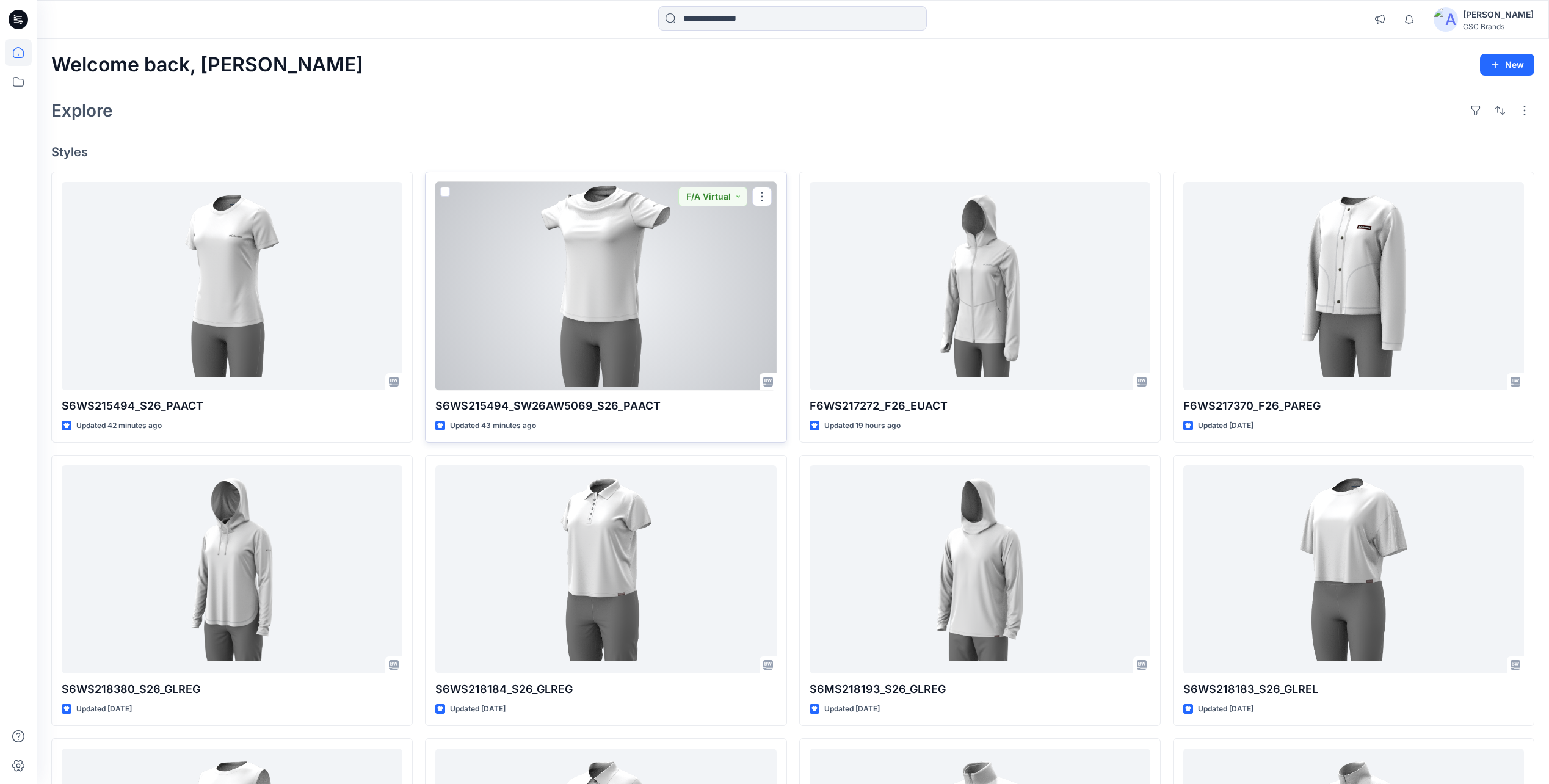
click at [668, 291] on div at bounding box center [606, 285] width 341 height 208
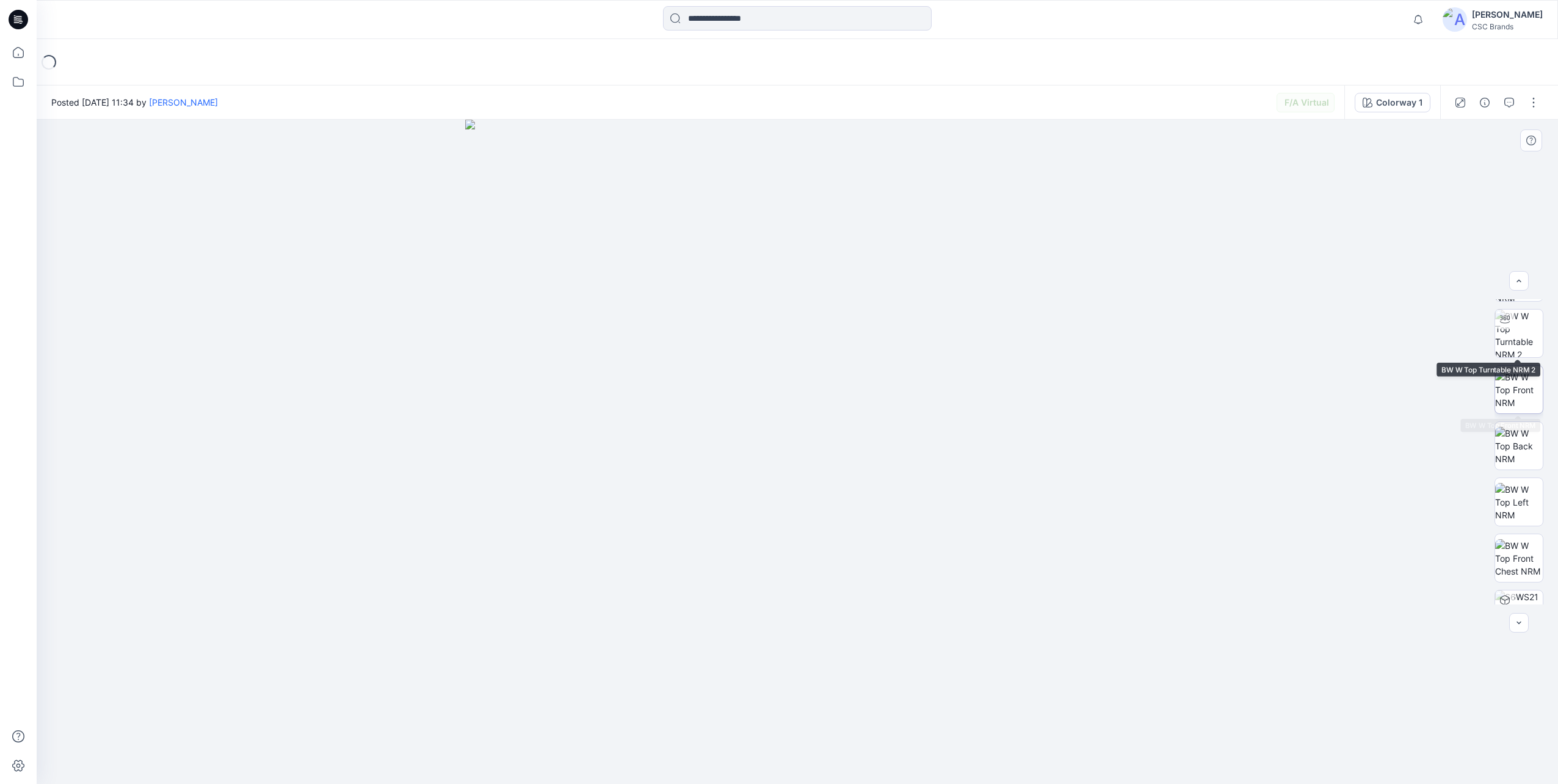
scroll to position [193, 0]
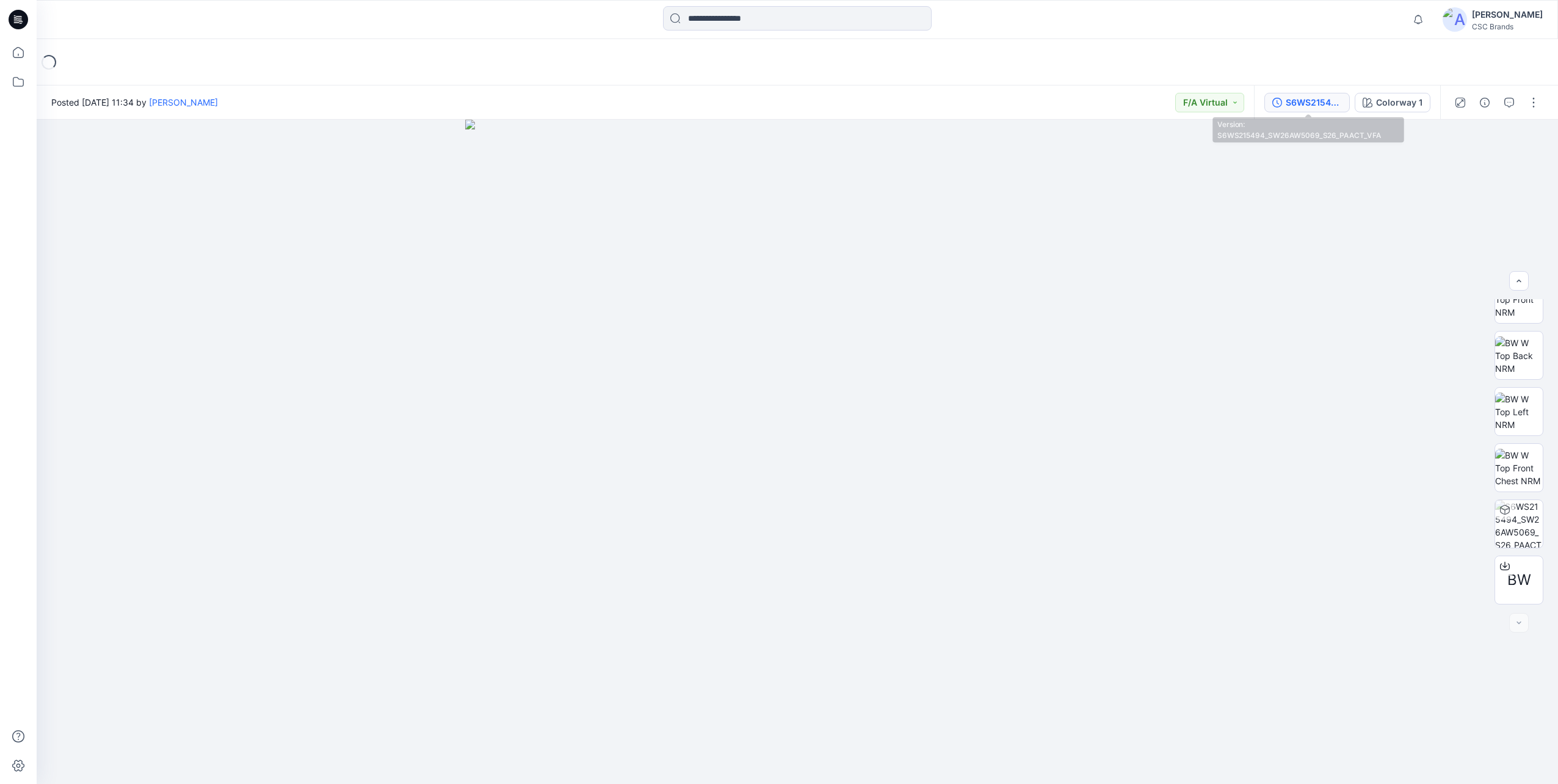
click at [1301, 105] on div "S6WS215494_SW26AW5069_S26_PAACT_VFA" at bounding box center [1314, 102] width 56 height 14
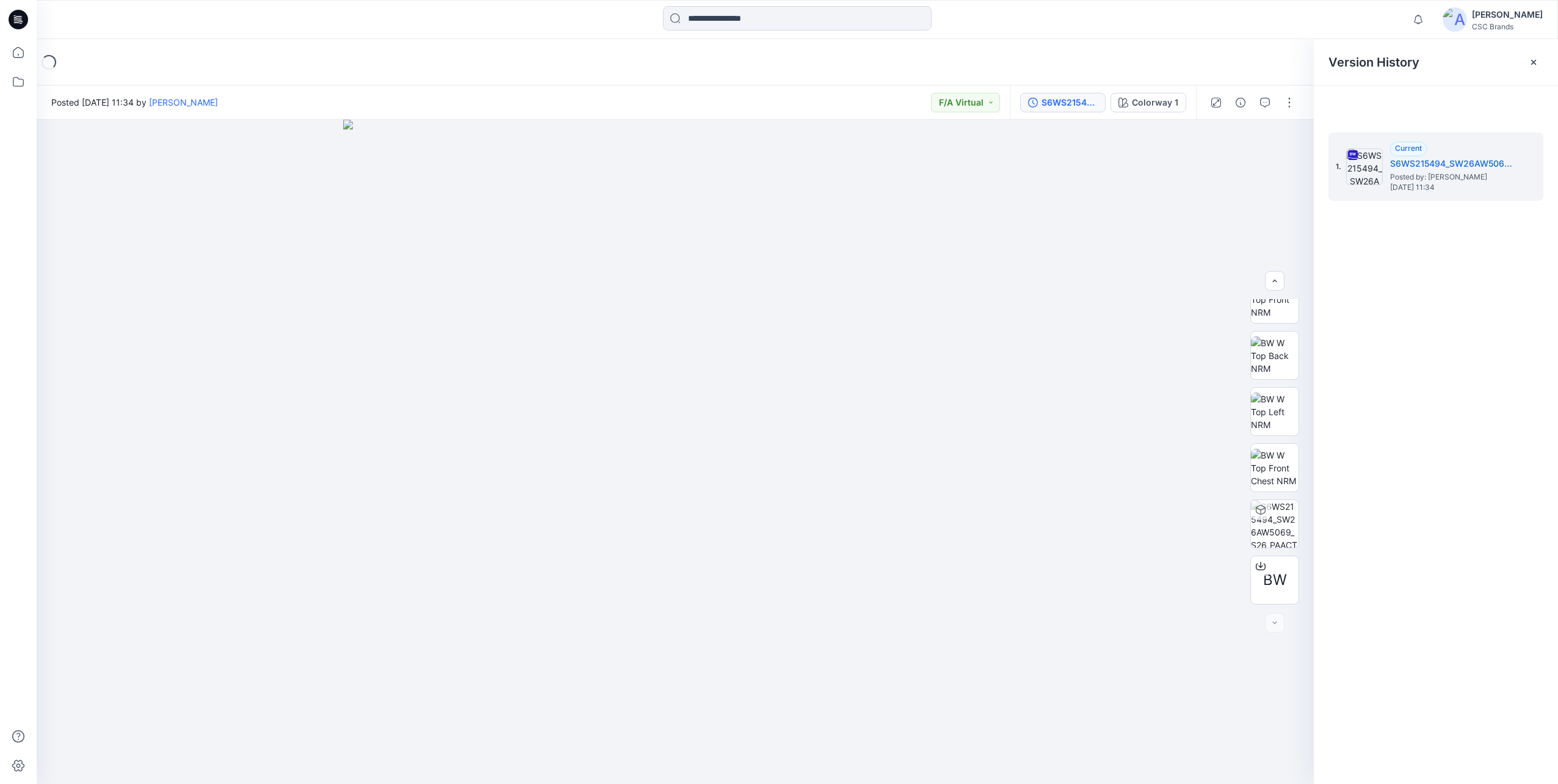
click at [1436, 249] on div "1. Current S6WS215494_SW26AW5069_S26_PAACT_VFA Posted by: [PERSON_NAME] [DATE] …" at bounding box center [1436, 460] width 245 height 682
